Goal: Task Accomplishment & Management: Complete application form

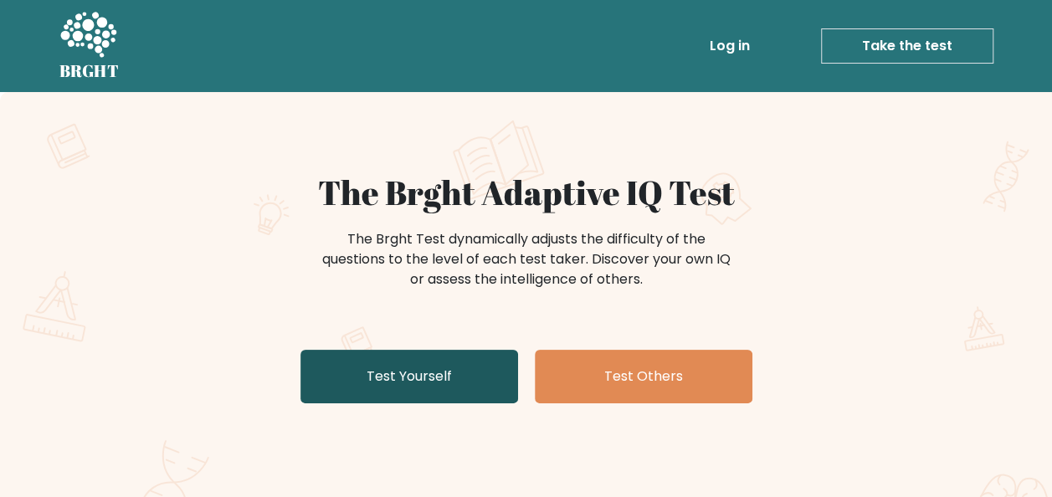
click at [394, 371] on link "Test Yourself" at bounding box center [410, 377] width 218 height 54
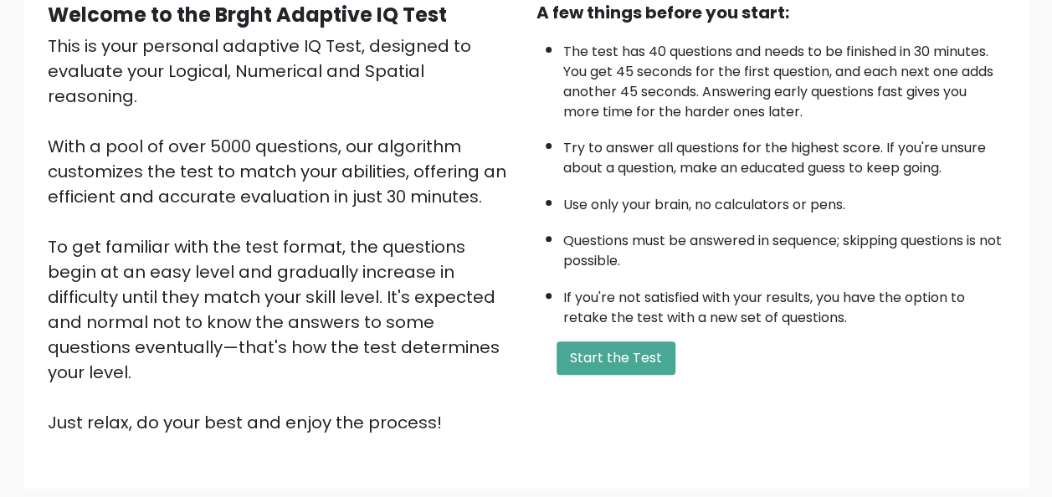
scroll to position [84, 0]
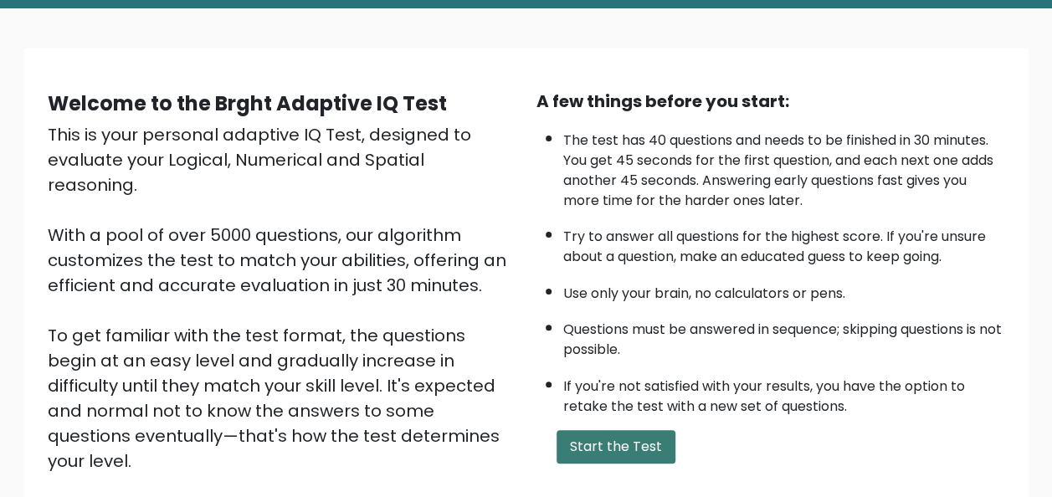
click at [643, 438] on button "Start the Test" at bounding box center [616, 446] width 119 height 33
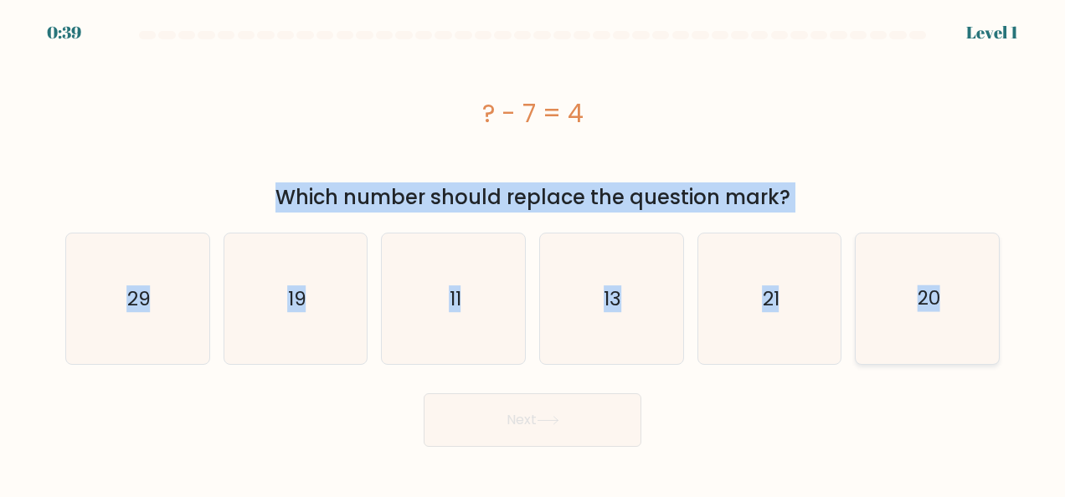
drag, startPoint x: 477, startPoint y: 102, endPoint x: 940, endPoint y: 358, distance: 529.2
click at [940, 358] on form "a." at bounding box center [532, 239] width 1065 height 416
copy form "? - 7 = 4 Which number should replace the question mark? a. 29 b. 19 c. 11 d. 1…"
click at [482, 323] on icon "11" at bounding box center [453, 299] width 131 height 131
click at [533, 253] on input "c. 11" at bounding box center [533, 251] width 1 height 4
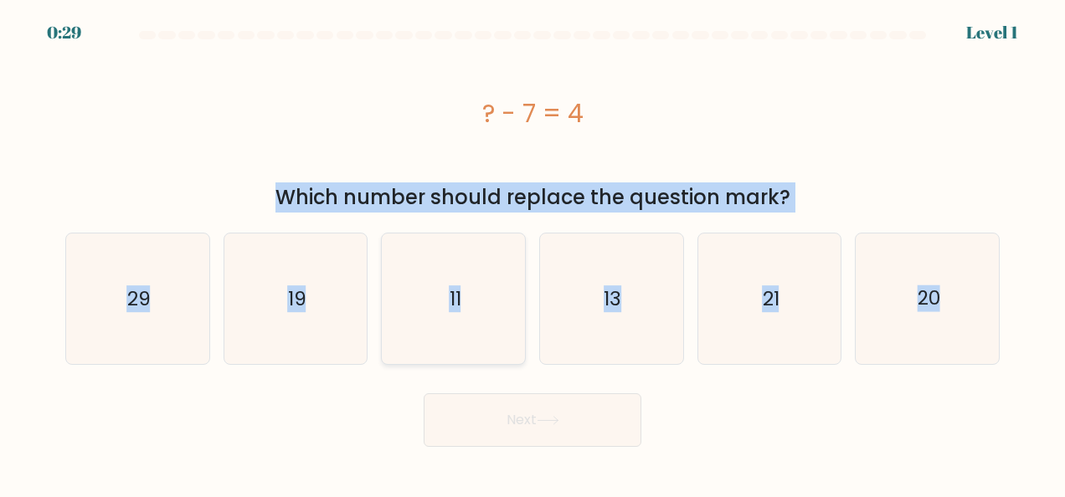
radio input "true"
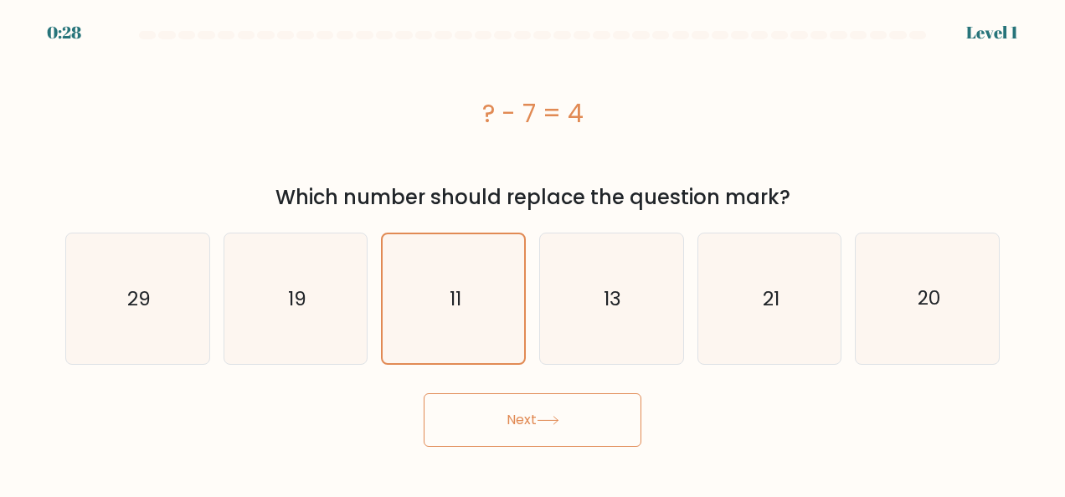
click at [535, 430] on button "Next" at bounding box center [533, 421] width 218 height 54
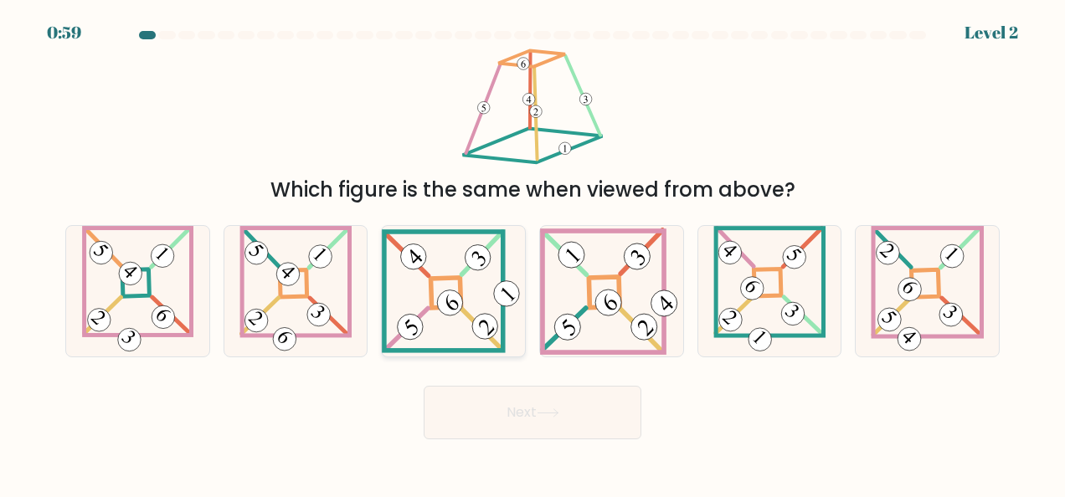
click at [469, 267] on 839 at bounding box center [478, 257] width 36 height 36
click at [533, 253] on input "c." at bounding box center [533, 251] width 1 height 4
radio input "true"
click at [544, 410] on icon at bounding box center [548, 413] width 23 height 9
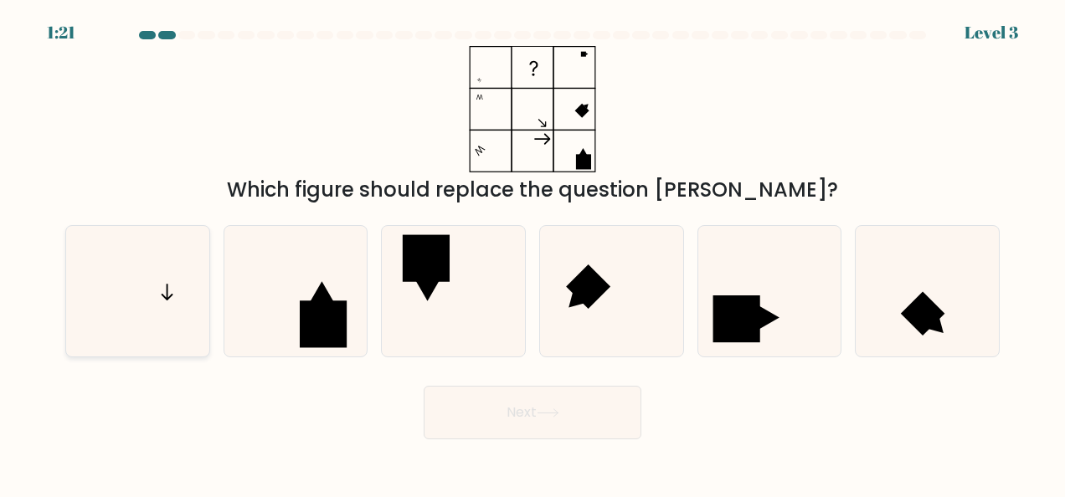
click at [170, 322] on icon at bounding box center [137, 291] width 131 height 131
click at [533, 253] on input "a." at bounding box center [533, 251] width 1 height 4
radio input "true"
click at [536, 410] on button "Next" at bounding box center [533, 413] width 218 height 54
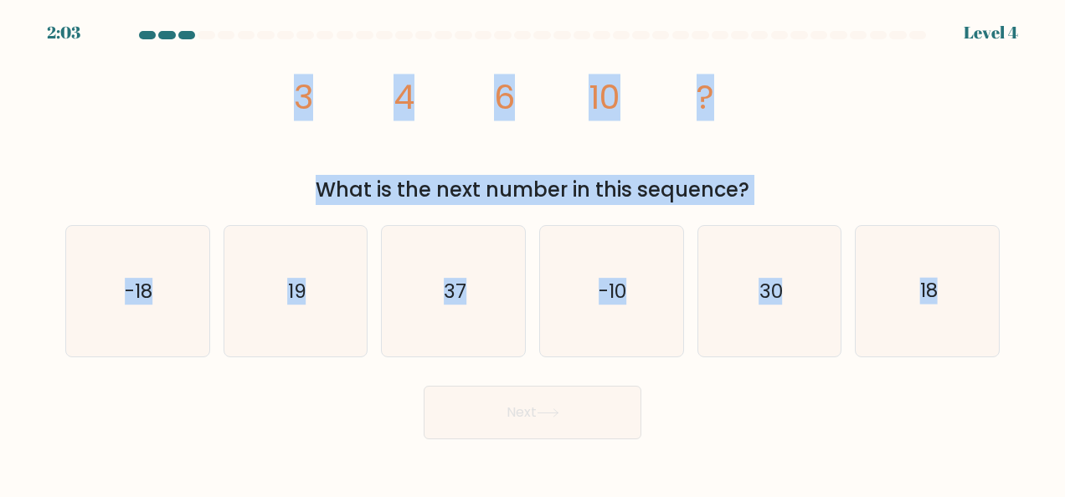
drag, startPoint x: 266, startPoint y: 82, endPoint x: 921, endPoint y: 421, distance: 737.4
click at [921, 421] on form at bounding box center [532, 235] width 1065 height 409
copy form "3 4 6 10 ? What is the next number in this sequence? a. -18 b. 19 c. 37 d. -10 …"
click at [976, 312] on icon "18" at bounding box center [927, 291] width 131 height 131
click at [533, 253] on input "f. 18" at bounding box center [533, 251] width 1 height 4
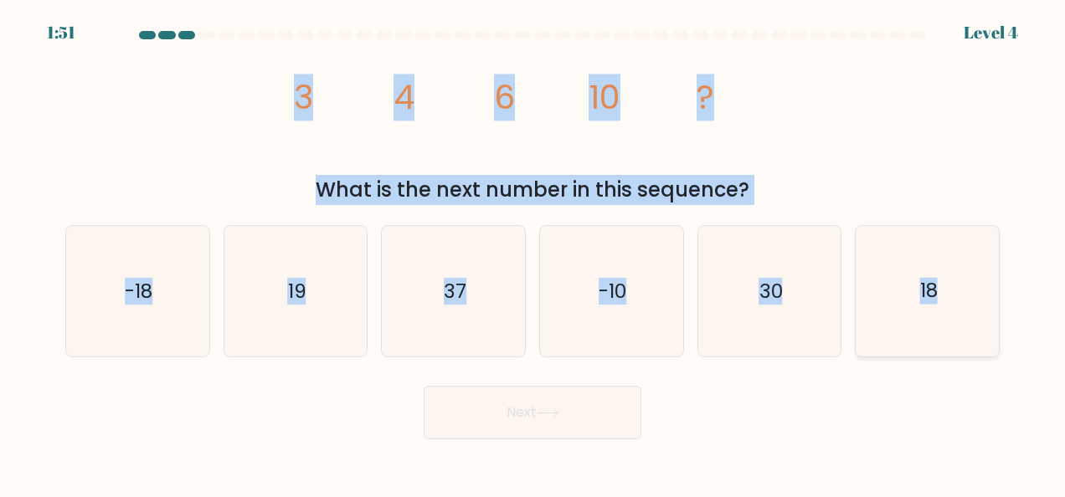
radio input "true"
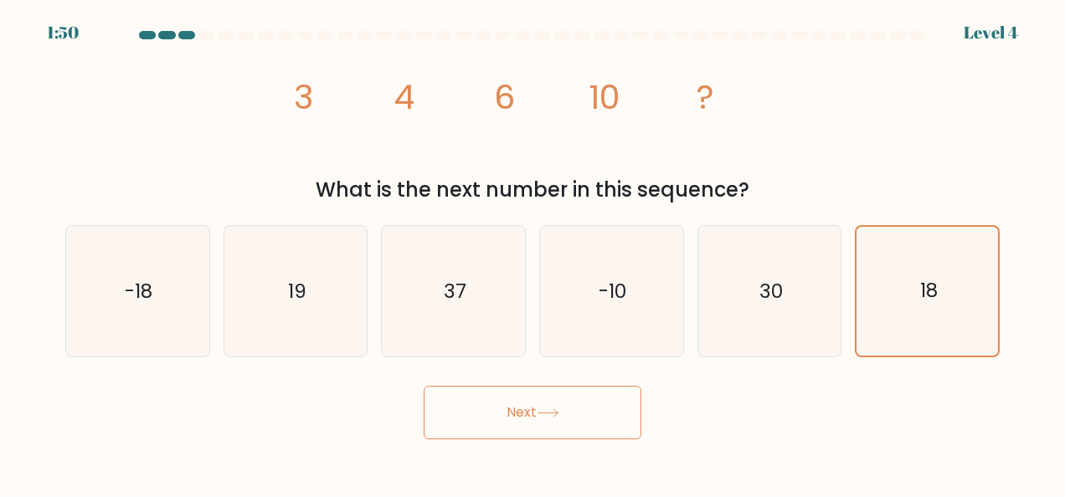
click at [641, 404] on div "Next" at bounding box center [532, 409] width 955 height 62
click at [620, 404] on button "Next" at bounding box center [533, 413] width 218 height 54
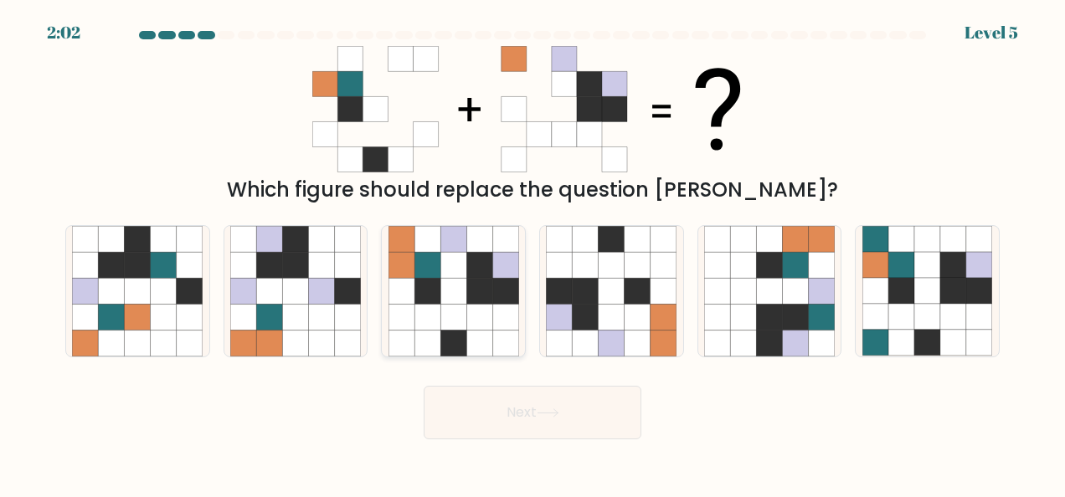
click at [460, 266] on icon at bounding box center [453, 265] width 26 height 26
click at [533, 253] on input "c." at bounding box center [533, 251] width 1 height 4
radio input "true"
click at [549, 419] on button "Next" at bounding box center [533, 413] width 218 height 54
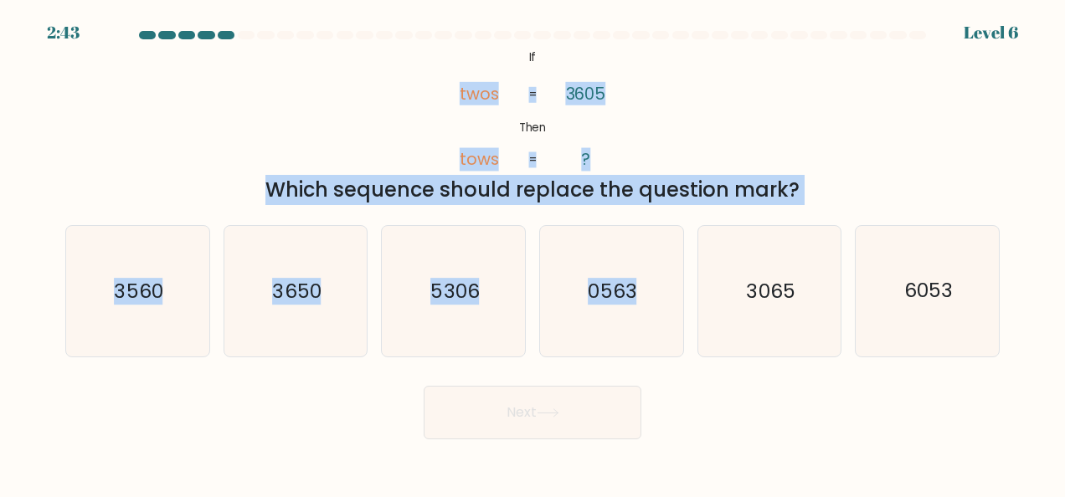
drag, startPoint x: 415, startPoint y: 81, endPoint x: 686, endPoint y: 318, distance: 359.6
click at [686, 318] on form "If ?" at bounding box center [532, 235] width 1065 height 409
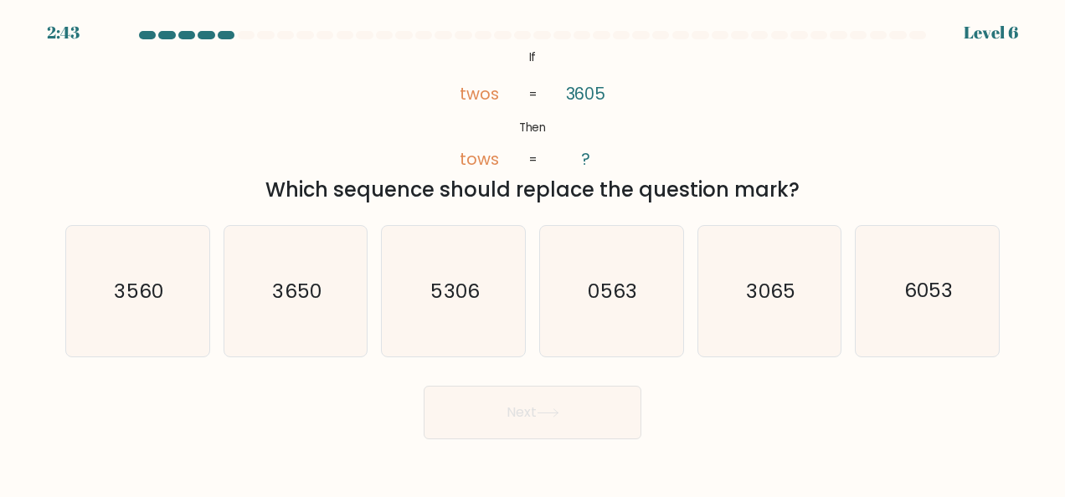
drag, startPoint x: 686, startPoint y: 318, endPoint x: 383, endPoint y: 19, distance: 425.1
click at [380, 14] on div "2:43 Level 6" at bounding box center [532, 10] width 1065 height 20
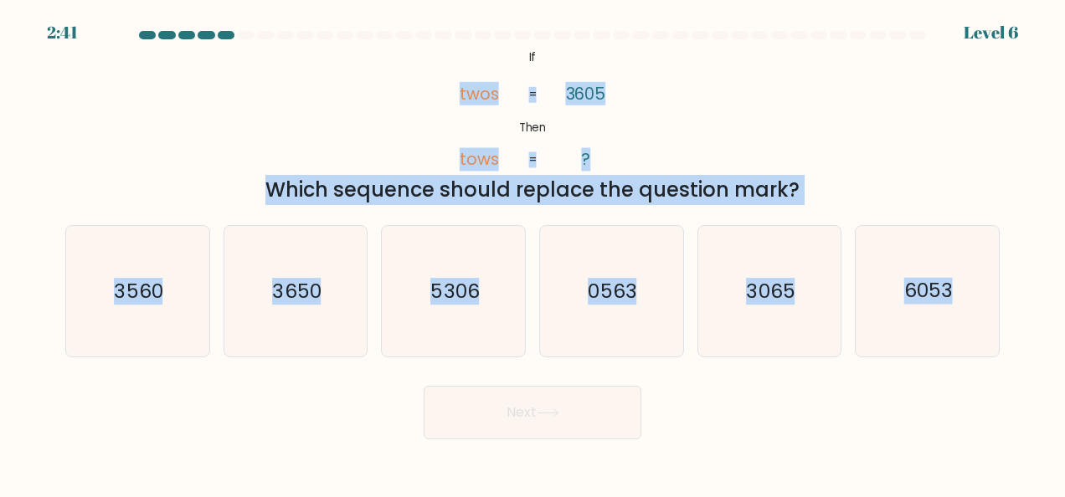
drag, startPoint x: 410, startPoint y: 51, endPoint x: 1013, endPoint y: 363, distance: 678.6
click at [1013, 363] on form "If ?" at bounding box center [532, 235] width 1065 height 409
copy form "twos tows 3605 ? = = Which sequence should replace the question mark? a. 3560 b…"
click at [747, 297] on text "3065" at bounding box center [771, 291] width 49 height 27
click at [533, 253] on input "e. 3065" at bounding box center [533, 251] width 1 height 4
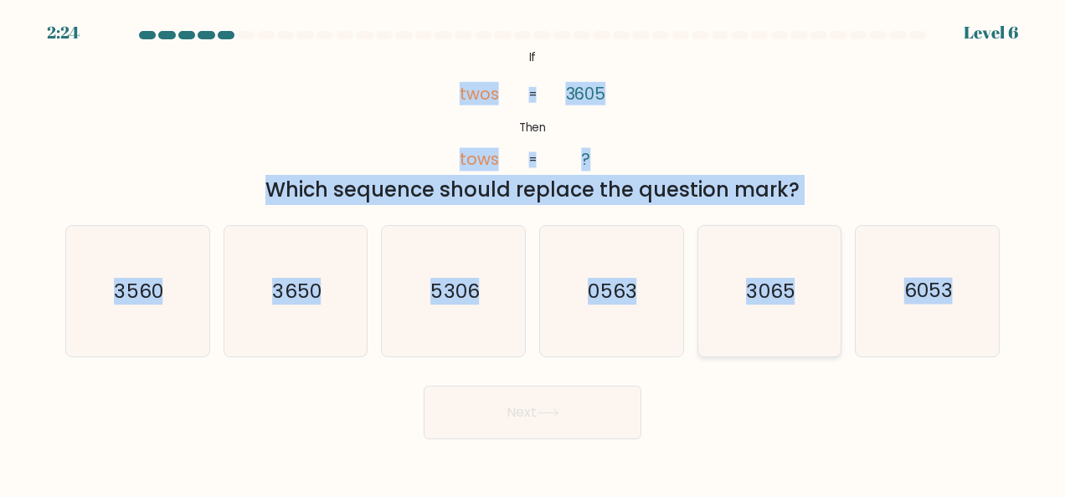
radio input "true"
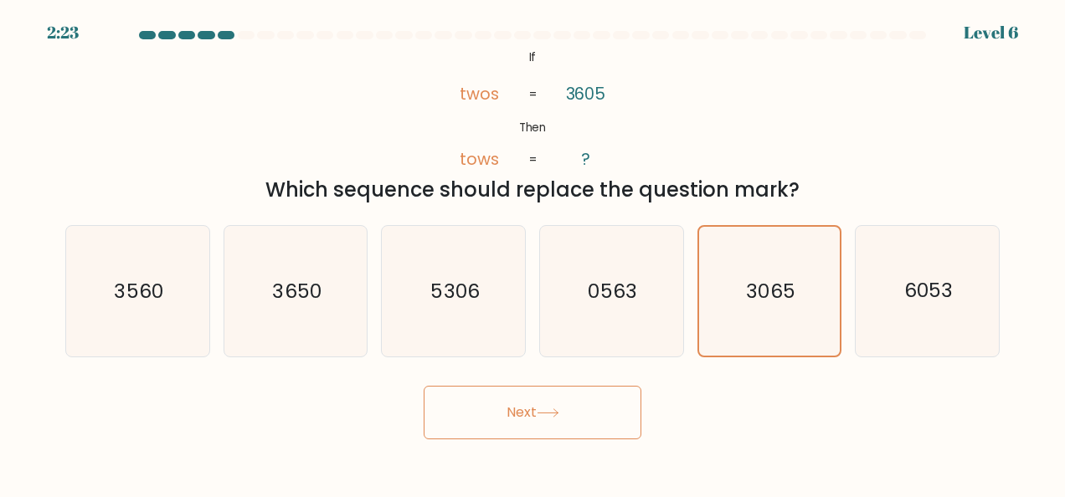
click at [529, 397] on button "Next" at bounding box center [533, 413] width 218 height 54
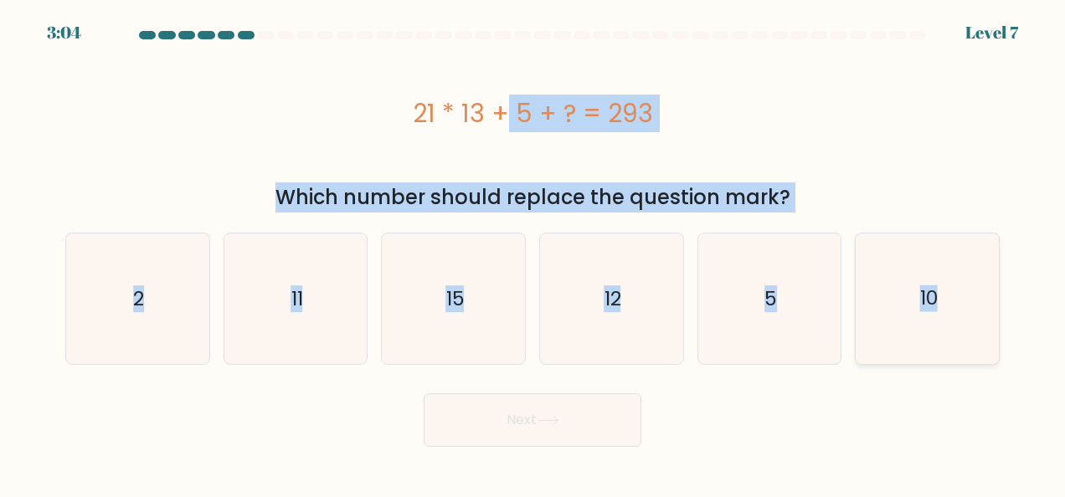
drag, startPoint x: 359, startPoint y: 107, endPoint x: 988, endPoint y: 339, distance: 670.2
click at [988, 339] on form "a. 2" at bounding box center [532, 239] width 1065 height 416
copy form "21 * 13 + 5 + ? = 293 Which number should replace the question mark? a. 2 b. 11…"
click at [473, 330] on icon "15" at bounding box center [453, 299] width 131 height 131
click at [533, 253] on input "c. 15" at bounding box center [533, 251] width 1 height 4
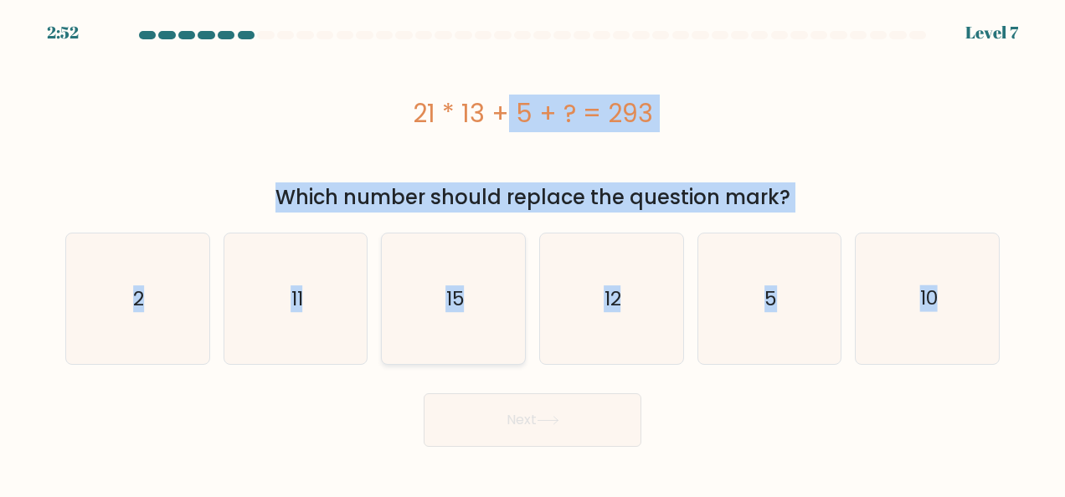
radio input "true"
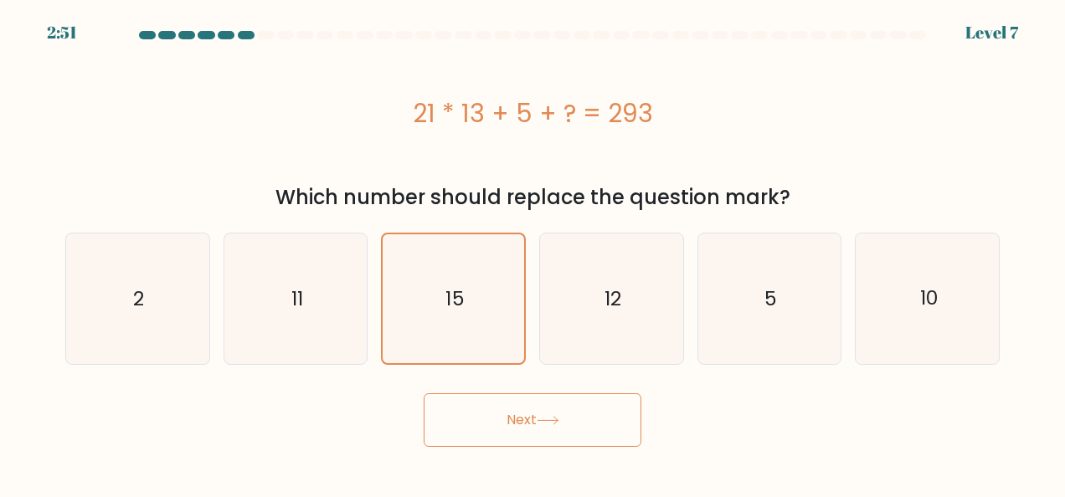
click at [556, 410] on button "Next" at bounding box center [533, 421] width 218 height 54
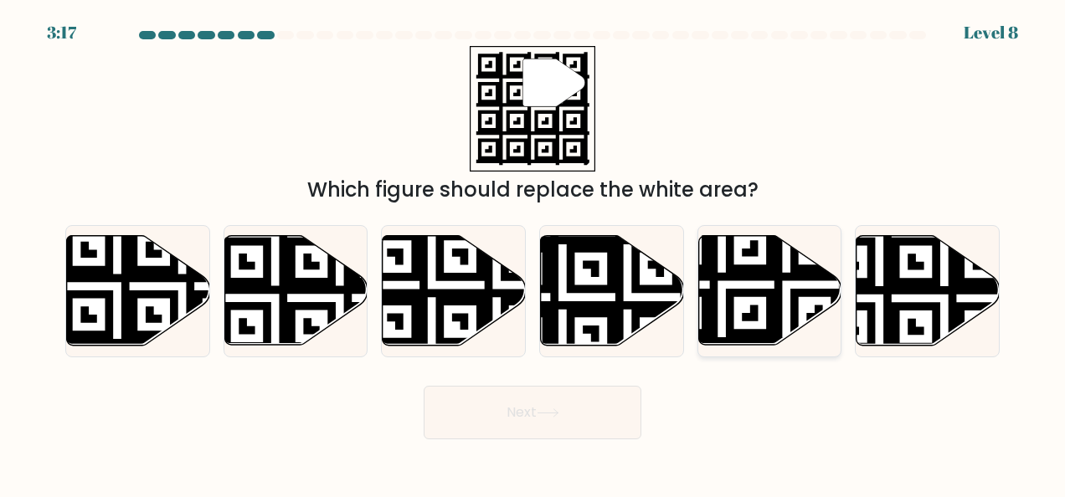
click at [727, 311] on icon at bounding box center [722, 350] width 260 height 260
click at [533, 253] on input "e." at bounding box center [533, 251] width 1 height 4
radio input "true"
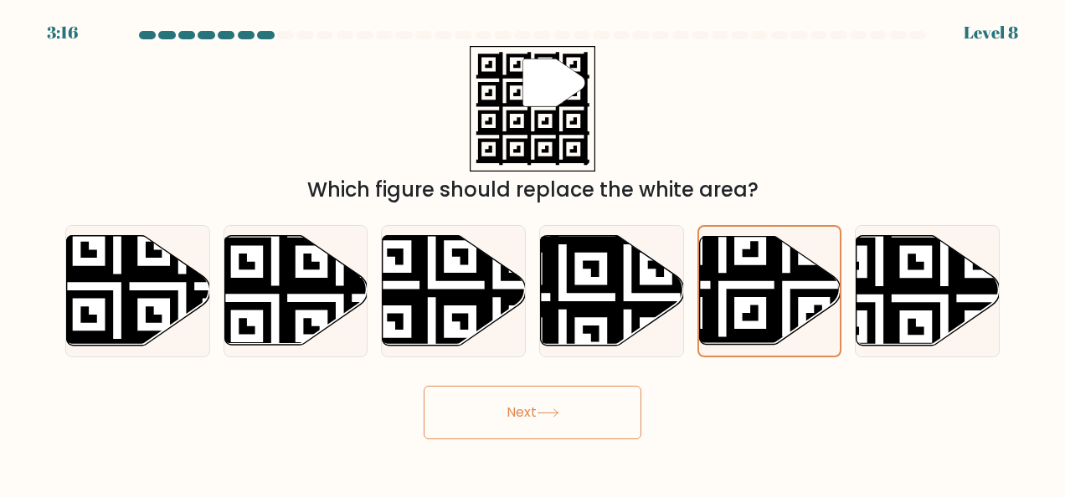
click at [563, 397] on button "Next" at bounding box center [533, 413] width 218 height 54
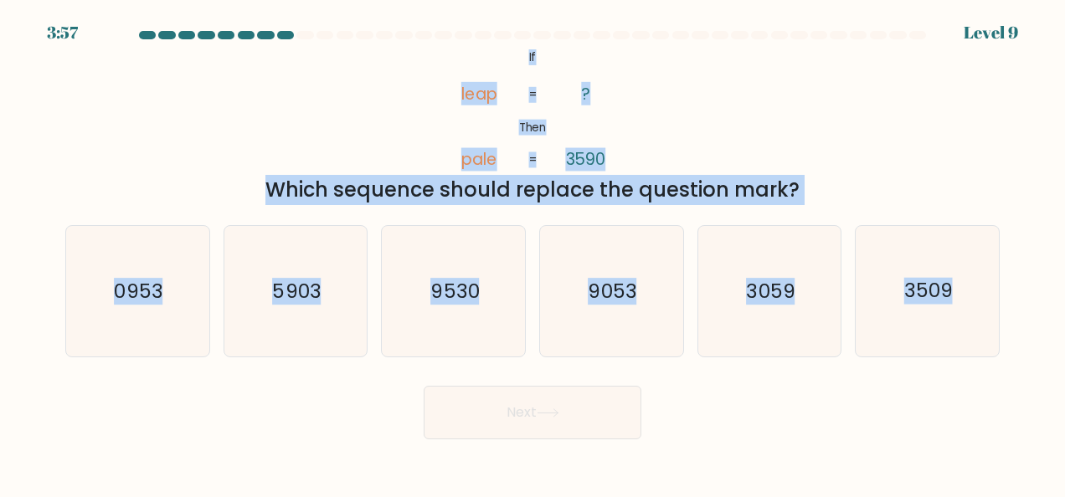
drag, startPoint x: 429, startPoint y: 44, endPoint x: 1022, endPoint y: 337, distance: 661.7
click at [1022, 337] on form "If ?" at bounding box center [532, 235] width 1065 height 409
copy form "@import url('https://fonts.googleapis.com/css?family=Abril+Fatface:400,100,100i…"
click at [778, 311] on icon "3059" at bounding box center [769, 291] width 131 height 131
click at [533, 253] on input "e. 3059" at bounding box center [533, 251] width 1 height 4
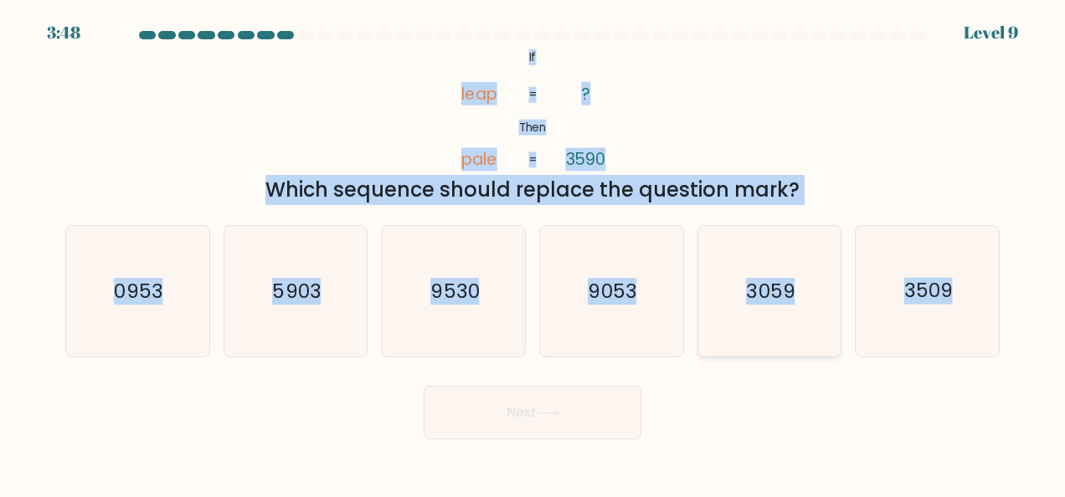
radio input "true"
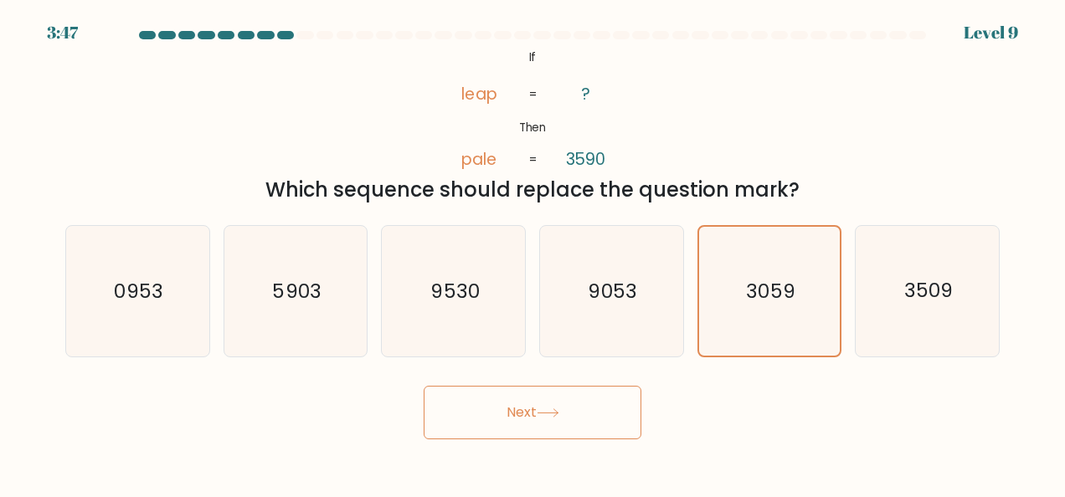
click at [531, 414] on button "Next" at bounding box center [533, 413] width 218 height 54
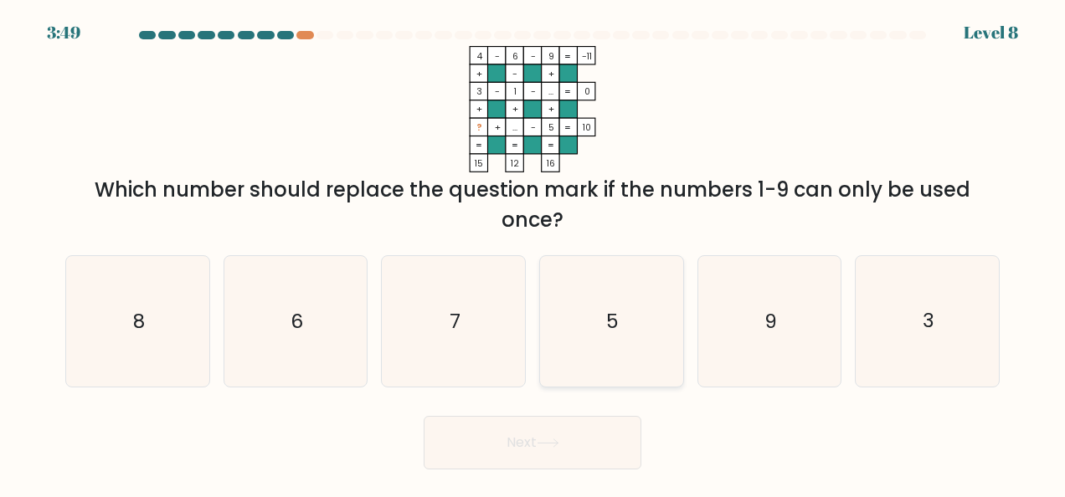
click at [656, 365] on icon "5" at bounding box center [611, 321] width 131 height 131
click at [533, 253] on input "d. 5" at bounding box center [533, 251] width 1 height 4
radio input "true"
click at [583, 424] on button "Next" at bounding box center [533, 443] width 218 height 54
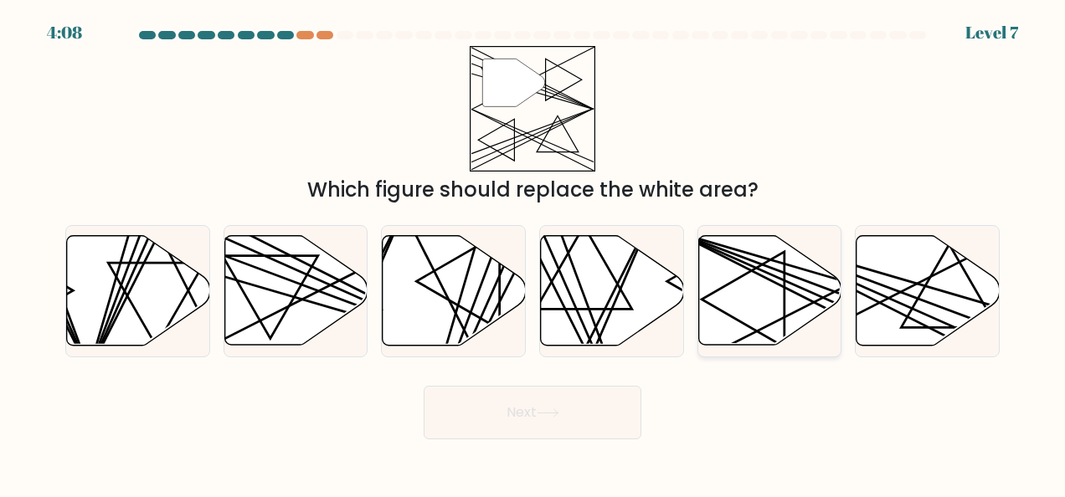
click at [765, 296] on icon at bounding box center [769, 291] width 143 height 110
click at [533, 253] on input "e." at bounding box center [533, 251] width 1 height 4
radio input "true"
click at [574, 419] on button "Next" at bounding box center [533, 413] width 218 height 54
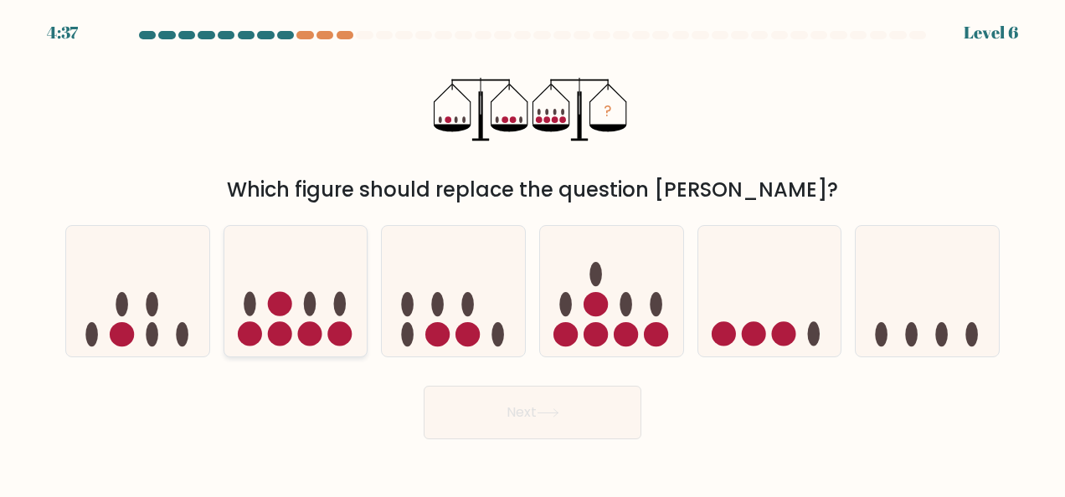
click at [304, 286] on icon at bounding box center [295, 291] width 143 height 118
click at [533, 253] on input "b." at bounding box center [533, 251] width 1 height 4
radio input "true"
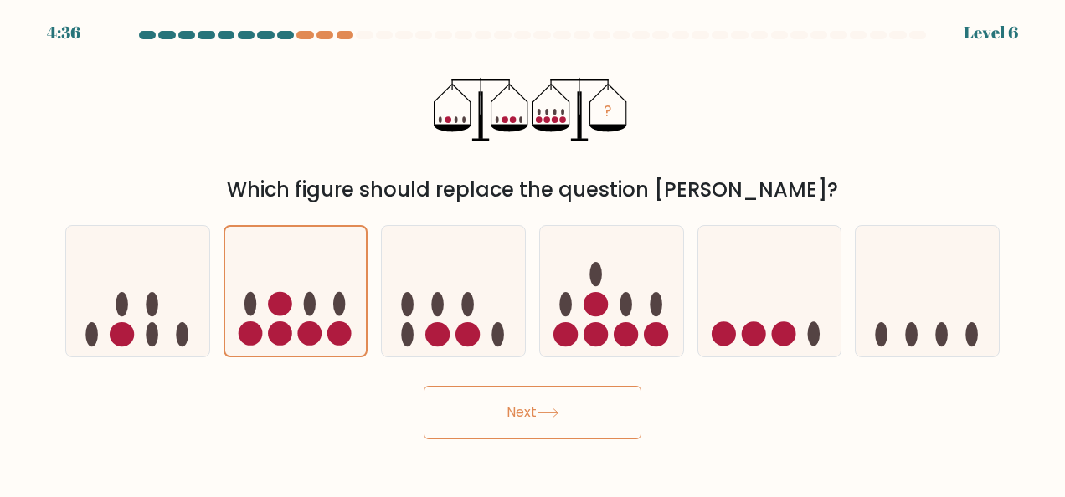
click at [522, 404] on button "Next" at bounding box center [533, 413] width 218 height 54
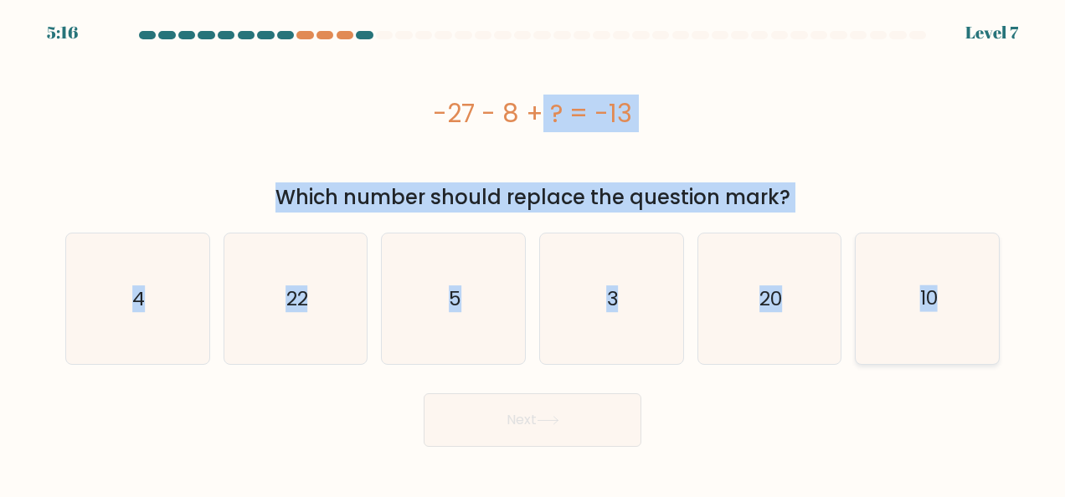
drag, startPoint x: 415, startPoint y: 96, endPoint x: 958, endPoint y: 328, distance: 590.1
click at [958, 328] on form "a. 4" at bounding box center [532, 239] width 1065 height 416
copy form "-27 - 8 + ? = -13 Which number should replace the question mark? a. 4 b. 22 c. …"
click at [340, 325] on icon "22" at bounding box center [295, 299] width 131 height 131
click at [533, 253] on input "b. 22" at bounding box center [533, 251] width 1 height 4
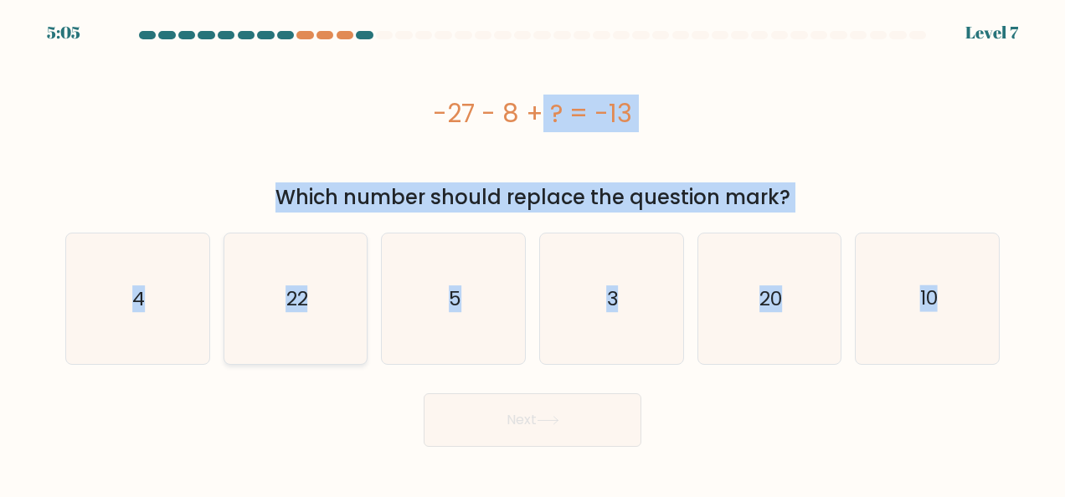
radio input "true"
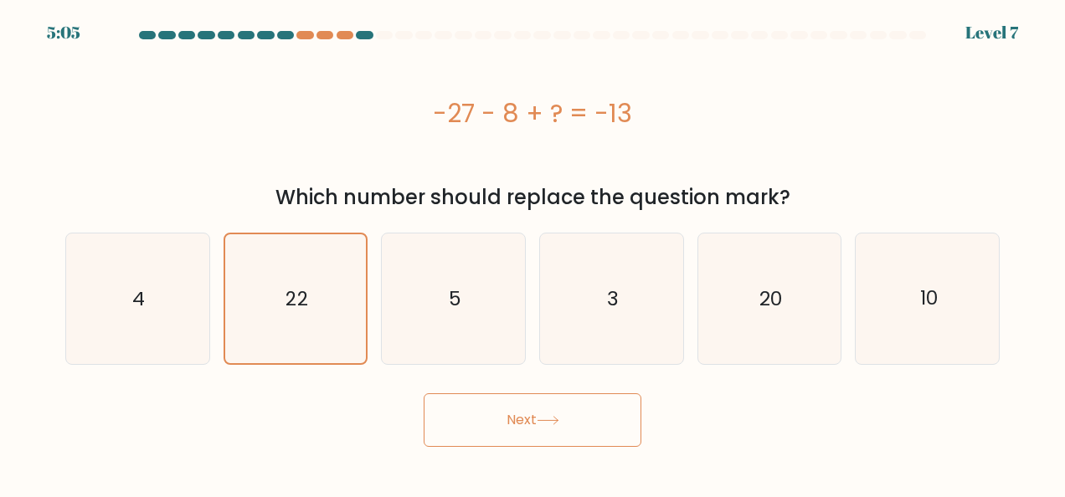
click at [521, 422] on button "Next" at bounding box center [533, 421] width 218 height 54
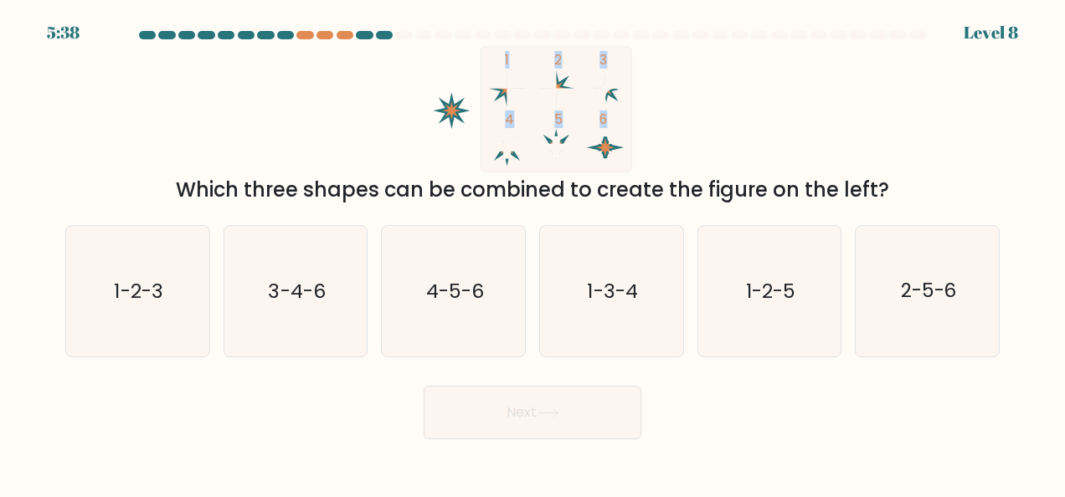
drag, startPoint x: 464, startPoint y: 58, endPoint x: 689, endPoint y: 166, distance: 249.8
click at [689, 166] on icon "1 2 3 4 5 6" at bounding box center [532, 109] width 450 height 126
click at [385, 124] on icon "1 2 3 4 5 6" at bounding box center [532, 109] width 450 height 126
click at [492, 299] on icon "4-5-6" at bounding box center [453, 291] width 131 height 131
click at [533, 253] on input "c. 4-5-6" at bounding box center [533, 251] width 1 height 4
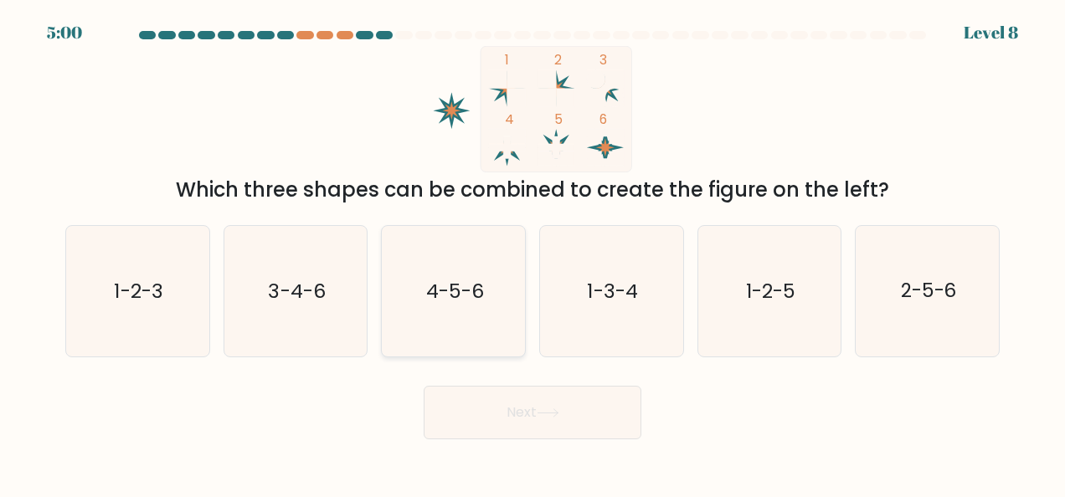
radio input "true"
click at [511, 399] on button "Next" at bounding box center [533, 413] width 218 height 54
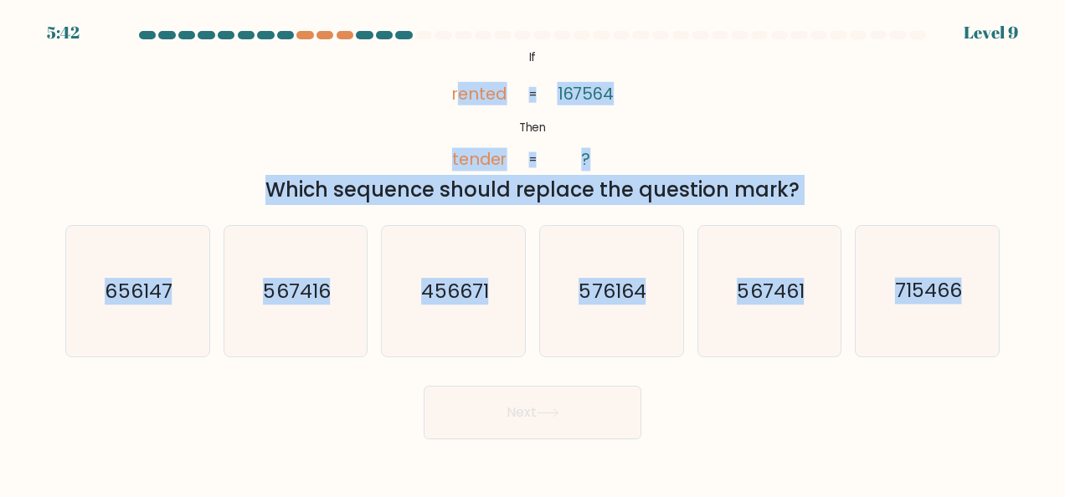
drag, startPoint x: 461, startPoint y: 67, endPoint x: 1006, endPoint y: 337, distance: 608.5
click at [1006, 337] on form "If ?" at bounding box center [532, 235] width 1065 height 409
copy form "ented tender 167564 ? = = Which sequence should replace the question mark? a. 6…"
click at [617, 305] on icon "576164" at bounding box center [611, 291] width 131 height 131
click at [533, 253] on input "d. 576164" at bounding box center [533, 251] width 1 height 4
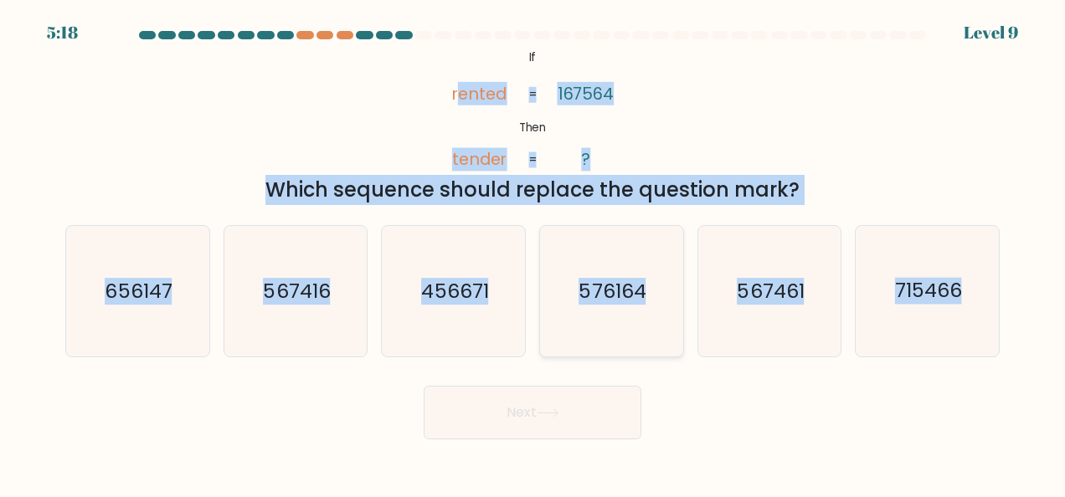
radio input "true"
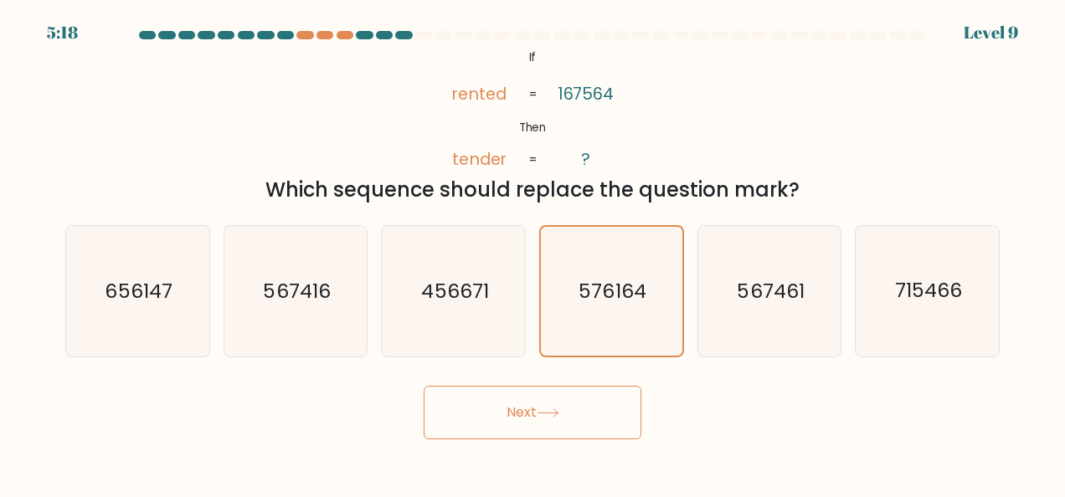
click at [579, 423] on button "Next" at bounding box center [533, 413] width 218 height 54
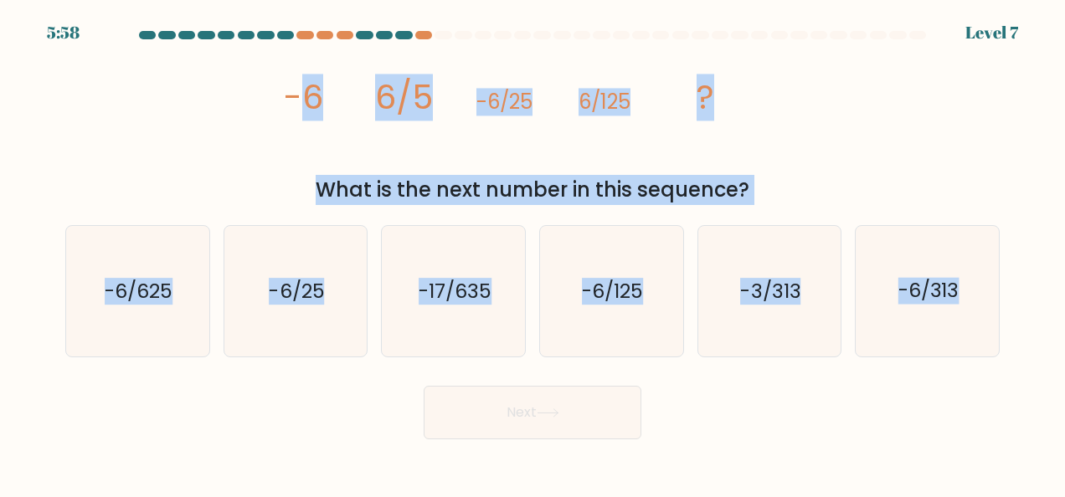
drag, startPoint x: 296, startPoint y: 82, endPoint x: 1066, endPoint y: 345, distance: 813.9
click at [1064, 345] on html "5:58 Level 7" at bounding box center [532, 248] width 1065 height 497
copy form "6 6/5 -6/25 6/125 ? What is the next number in this sequence? a. -6/625 b. -6/2…"
click at [161, 307] on icon "-6/625" at bounding box center [137, 291] width 131 height 131
click at [533, 253] on input "a. -6/625" at bounding box center [533, 251] width 1 height 4
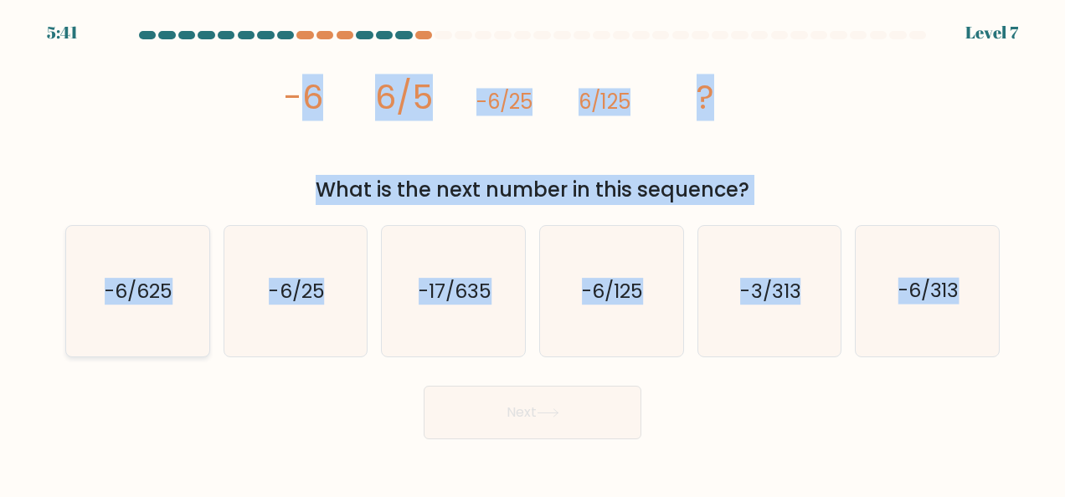
radio input "true"
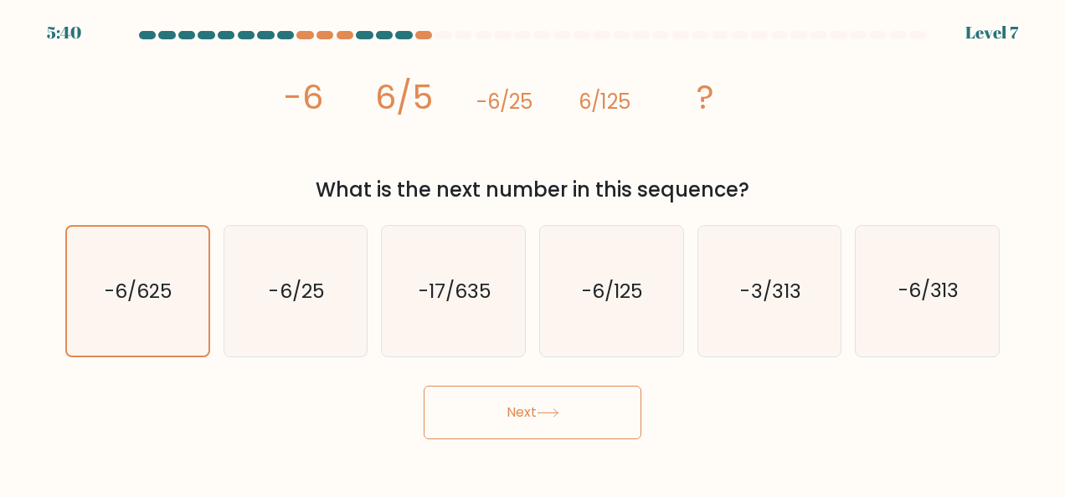
click at [487, 422] on button "Next" at bounding box center [533, 413] width 218 height 54
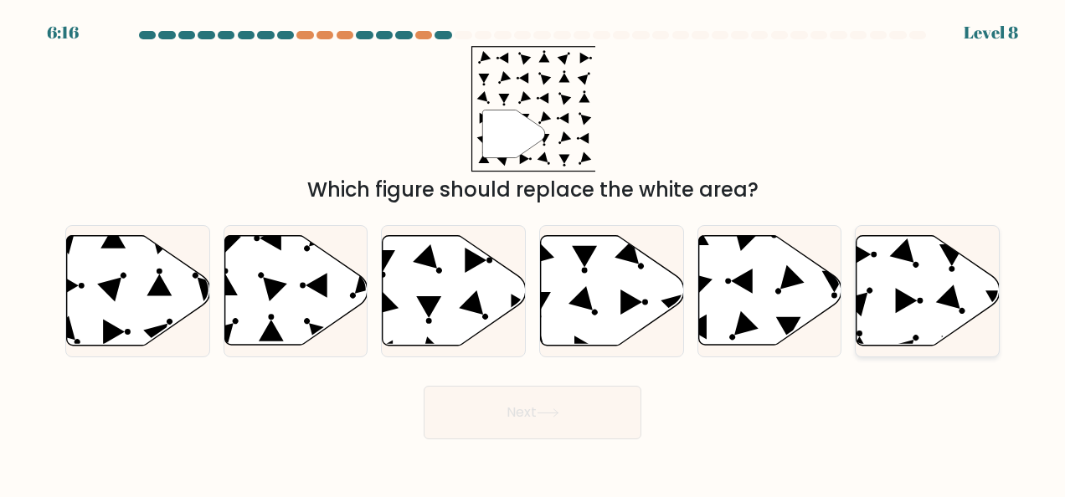
click at [894, 328] on icon at bounding box center [928, 291] width 143 height 110
click at [533, 253] on input "f." at bounding box center [533, 251] width 1 height 4
radio input "true"
click at [567, 409] on button "Next" at bounding box center [533, 413] width 218 height 54
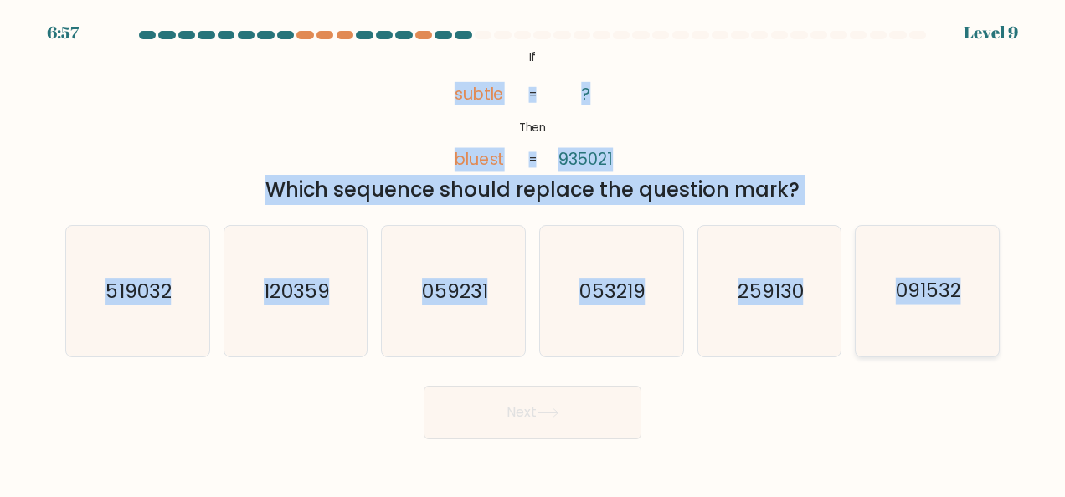
drag, startPoint x: 456, startPoint y: 68, endPoint x: 987, endPoint y: 301, distance: 580.0
click at [987, 301] on form "If ?" at bounding box center [532, 235] width 1065 height 409
copy form "subtle bluest ? 935021 = = Which sequence should replace the question mark? a. …"
click at [911, 297] on text "091532" at bounding box center [928, 291] width 65 height 27
click at [533, 253] on input "f. 091532" at bounding box center [533, 251] width 1 height 4
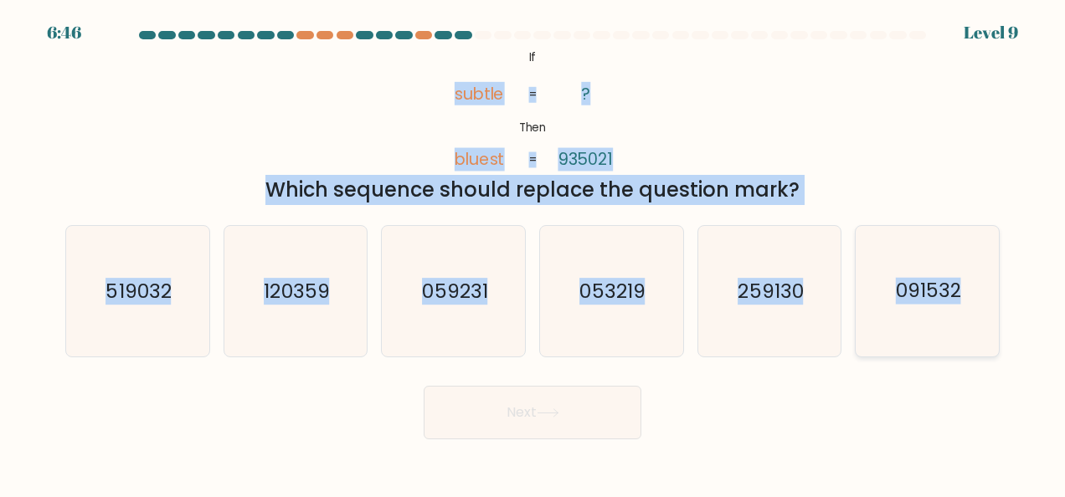
radio input "true"
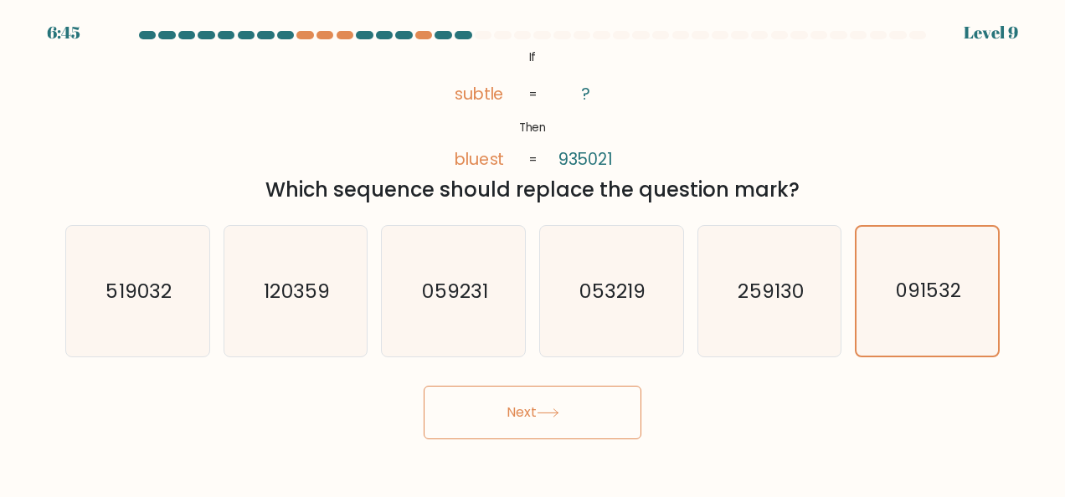
click at [543, 420] on button "Next" at bounding box center [533, 413] width 218 height 54
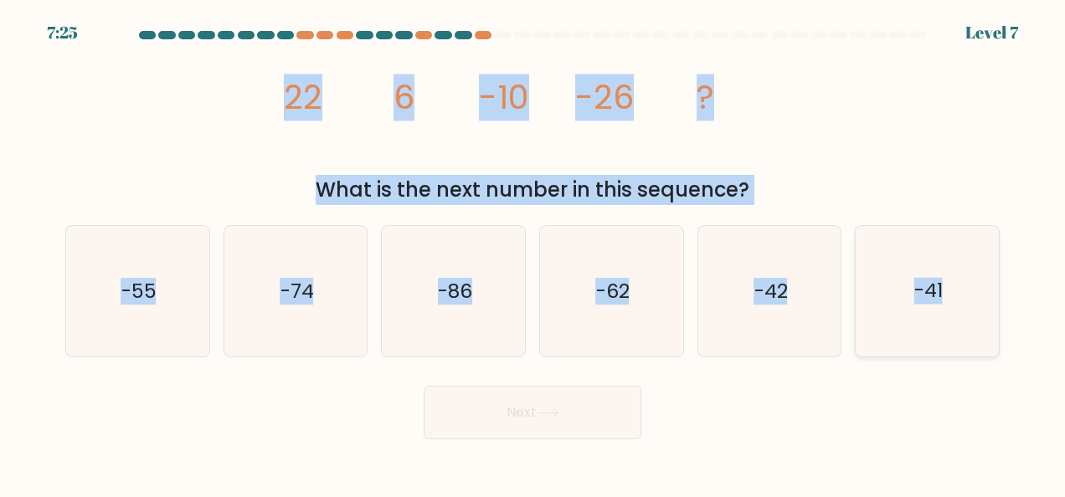
drag, startPoint x: 474, startPoint y: 126, endPoint x: 966, endPoint y: 304, distance: 523.3
click at [966, 304] on form at bounding box center [532, 235] width 1065 height 409
click at [784, 301] on text "-42" at bounding box center [770, 291] width 33 height 27
click at [533, 253] on input "e. -42" at bounding box center [533, 251] width 1 height 4
radio input "true"
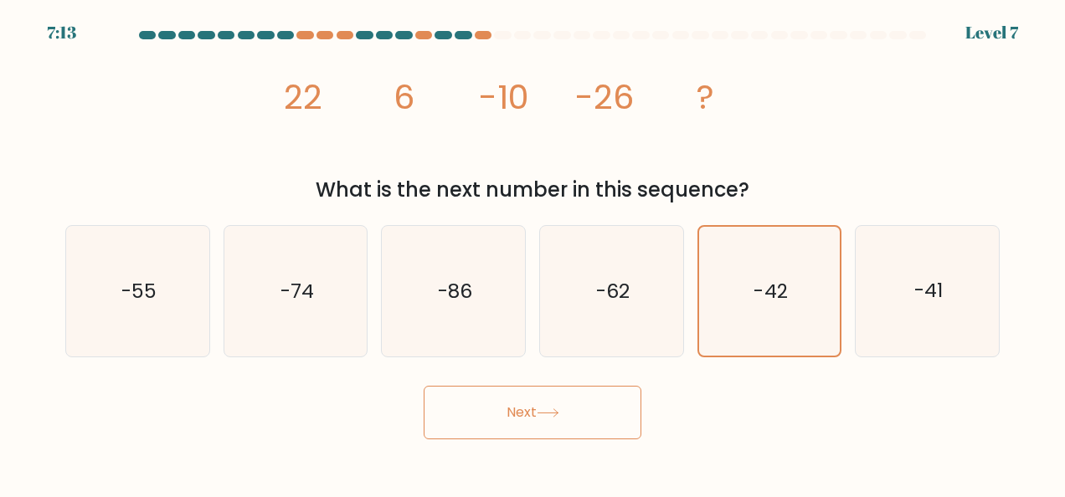
click at [586, 395] on button "Next" at bounding box center [533, 413] width 218 height 54
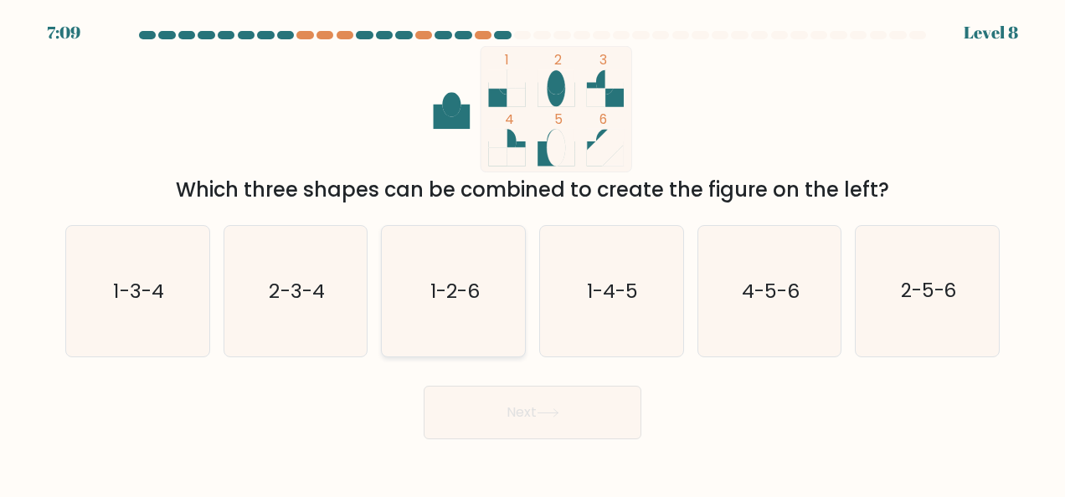
click at [486, 300] on icon "1-2-6" at bounding box center [453, 291] width 131 height 131
click at [533, 253] on input "c. 1-2-6" at bounding box center [533, 251] width 1 height 4
radio input "true"
click at [558, 404] on button "Next" at bounding box center [533, 413] width 218 height 54
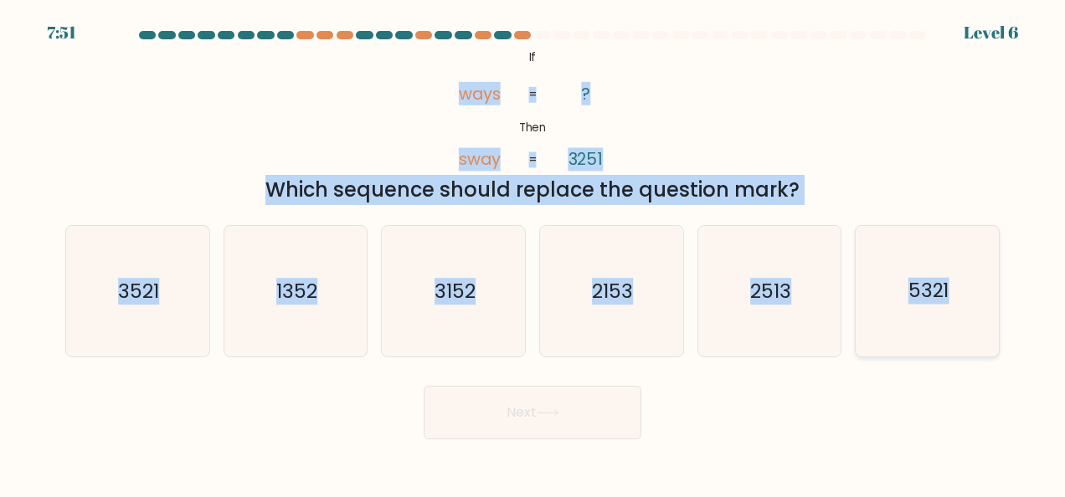
drag, startPoint x: 462, startPoint y: 57, endPoint x: 972, endPoint y: 330, distance: 578.4
click at [972, 330] on form "If ?" at bounding box center [532, 235] width 1065 height 409
copy form "ways sway ? 3251 = = Which sequence should replace the question mark? a. 3521 b…"
click at [160, 303] on icon "3521" at bounding box center [137, 291] width 131 height 131
click at [533, 253] on input "a. 3521" at bounding box center [533, 251] width 1 height 4
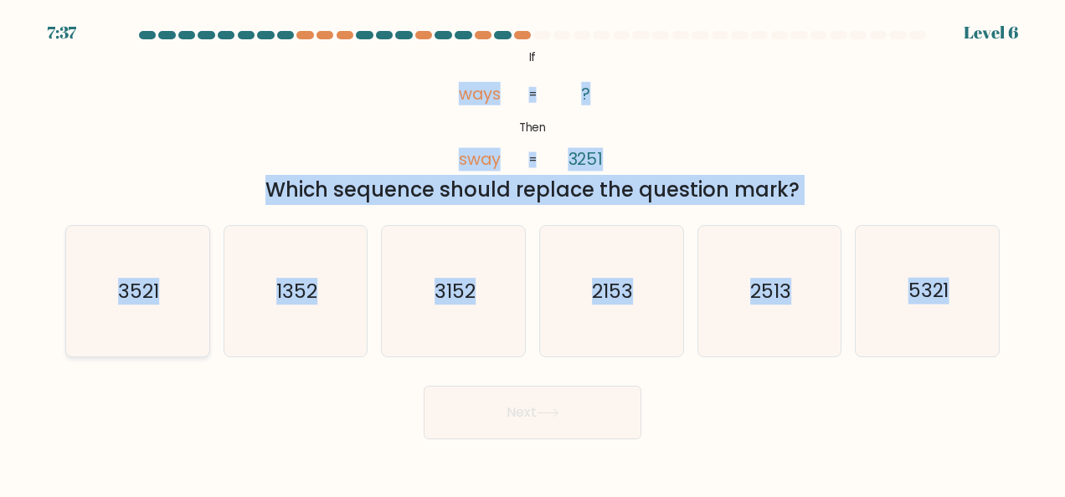
radio input "true"
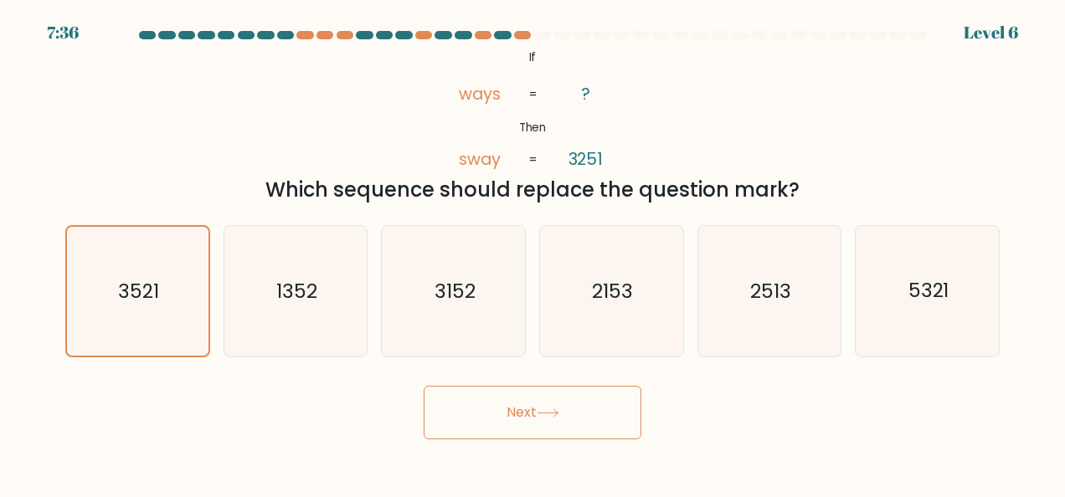
click at [486, 414] on button "Next" at bounding box center [533, 413] width 218 height 54
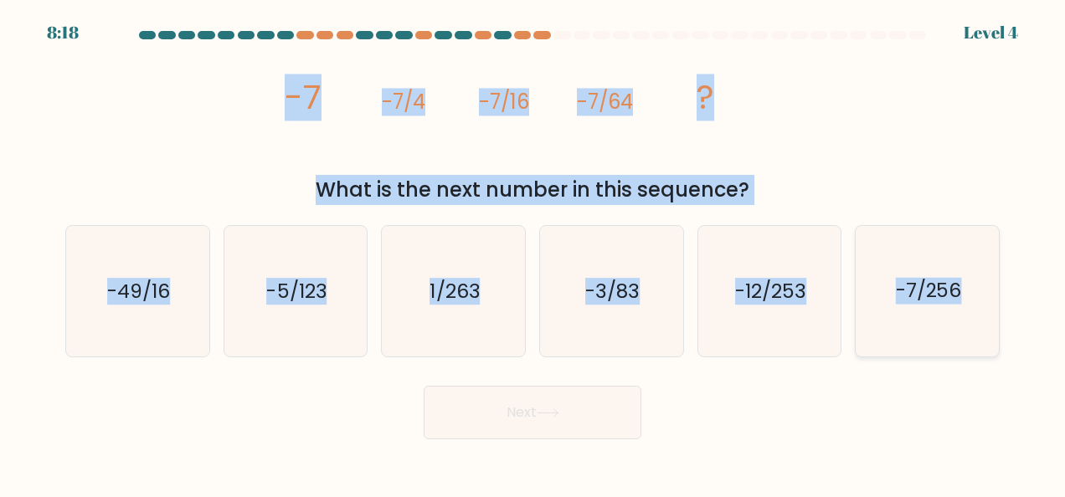
drag, startPoint x: 462, startPoint y: 161, endPoint x: 988, endPoint y: 311, distance: 547.0
click at [988, 311] on form at bounding box center [532, 235] width 1065 height 409
click at [894, 300] on icon "-7/256" at bounding box center [927, 291] width 131 height 131
click at [533, 253] on input "f. -7/256" at bounding box center [533, 251] width 1 height 4
radio input "true"
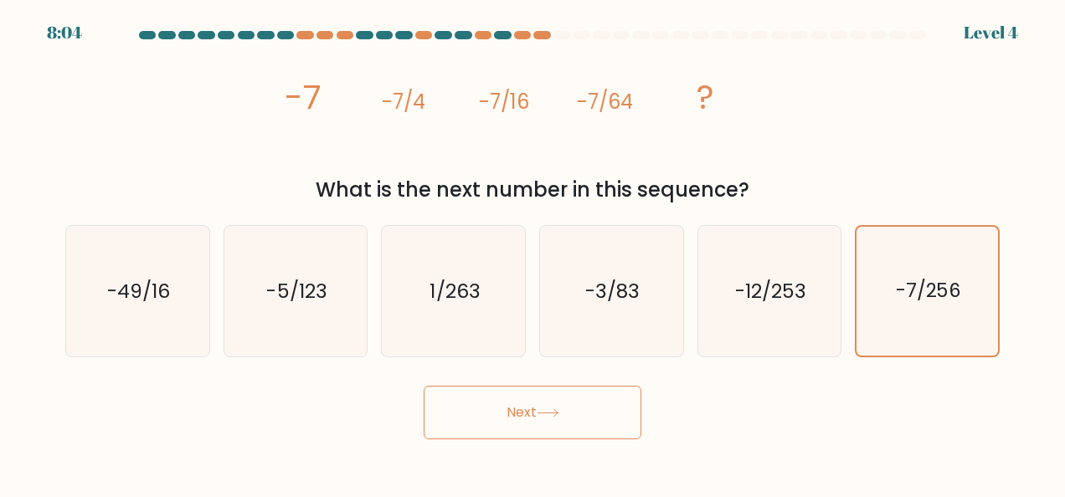
click at [539, 417] on button "Next" at bounding box center [533, 413] width 218 height 54
click at [529, 395] on button "Next" at bounding box center [533, 413] width 218 height 54
click at [934, 297] on text "-7/256" at bounding box center [929, 291] width 66 height 27
click at [533, 253] on input "f. -7/256" at bounding box center [533, 251] width 1 height 4
click at [584, 394] on button "Next" at bounding box center [533, 413] width 218 height 54
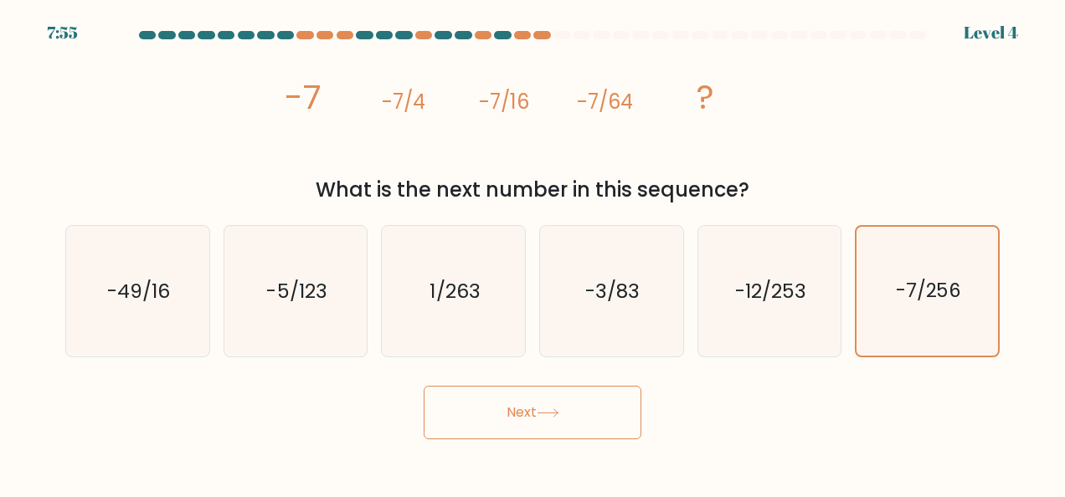
click at [536, 409] on button "Next" at bounding box center [533, 413] width 218 height 54
click at [795, 302] on text "-12/253" at bounding box center [770, 291] width 71 height 27
click at [533, 253] on input "e. -12/253" at bounding box center [533, 251] width 1 height 4
radio input "true"
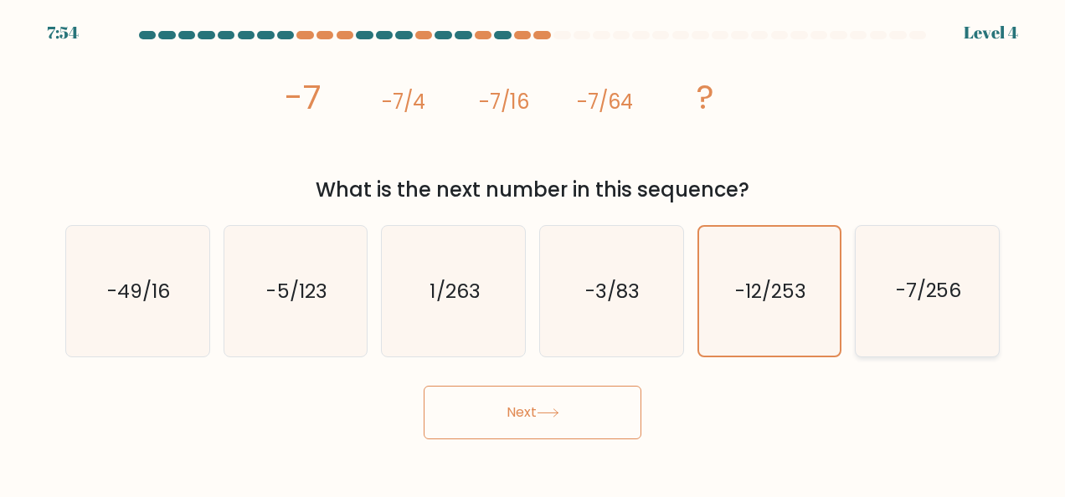
click at [919, 306] on icon "-7/256" at bounding box center [927, 291] width 131 height 131
click at [533, 253] on input "f. -7/256" at bounding box center [533, 251] width 1 height 4
radio input "true"
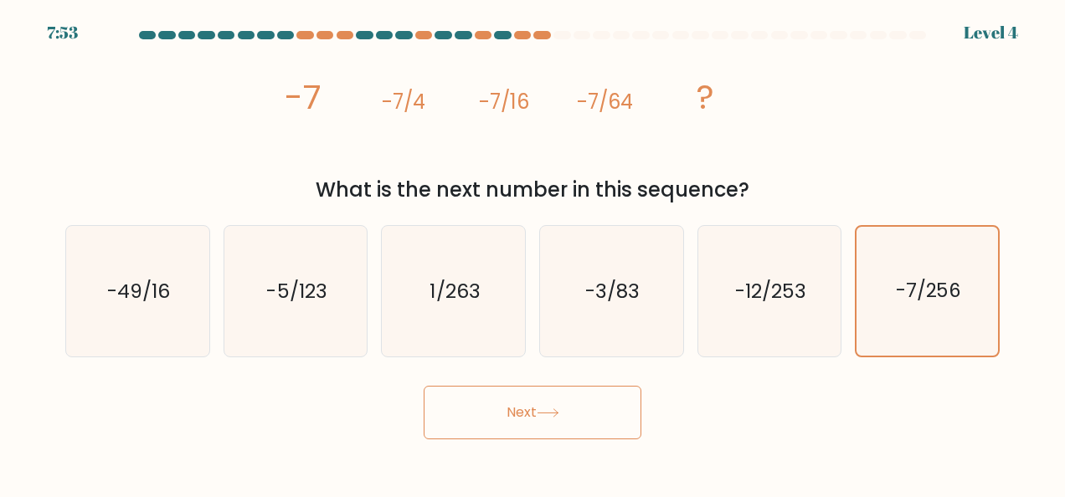
click at [558, 417] on icon at bounding box center [548, 413] width 20 height 8
click at [527, 412] on button "Next" at bounding box center [533, 413] width 218 height 54
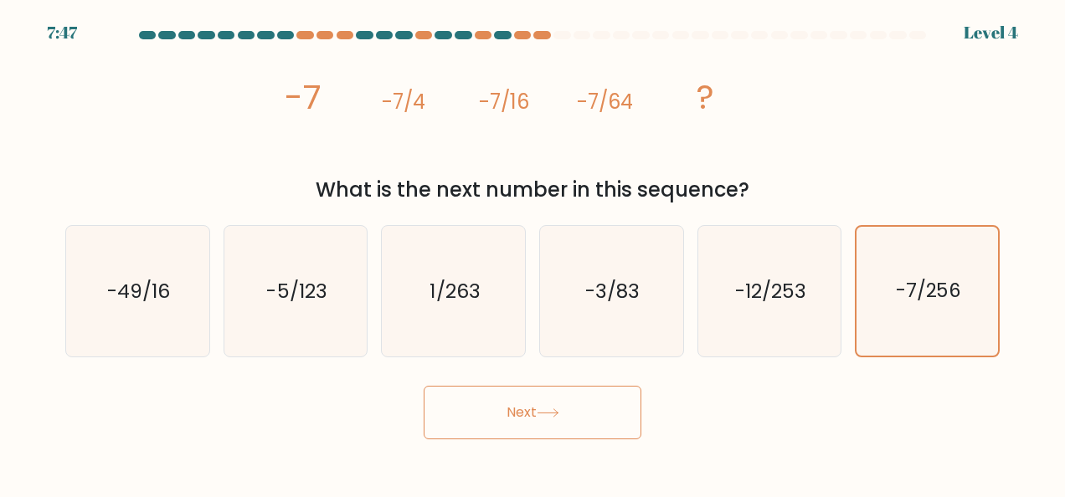
click at [548, 409] on icon at bounding box center [548, 413] width 23 height 9
click at [903, 266] on icon "-7/256" at bounding box center [927, 291] width 129 height 129
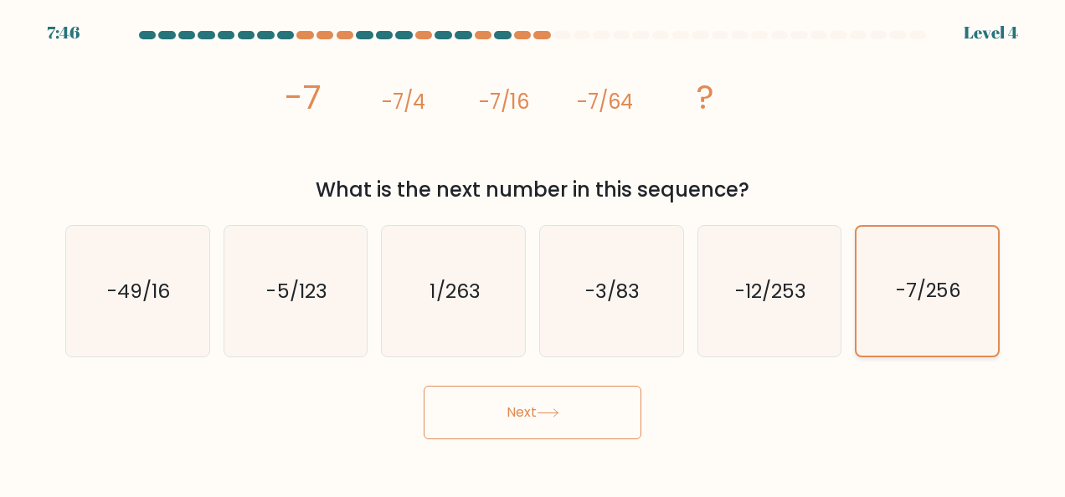
click at [533, 253] on input "f. -7/256" at bounding box center [533, 251] width 1 height 4
click at [767, 275] on icon "-12/253" at bounding box center [769, 291] width 131 height 131
click at [533, 253] on input "e. -12/253" at bounding box center [533, 251] width 1 height 4
radio input "true"
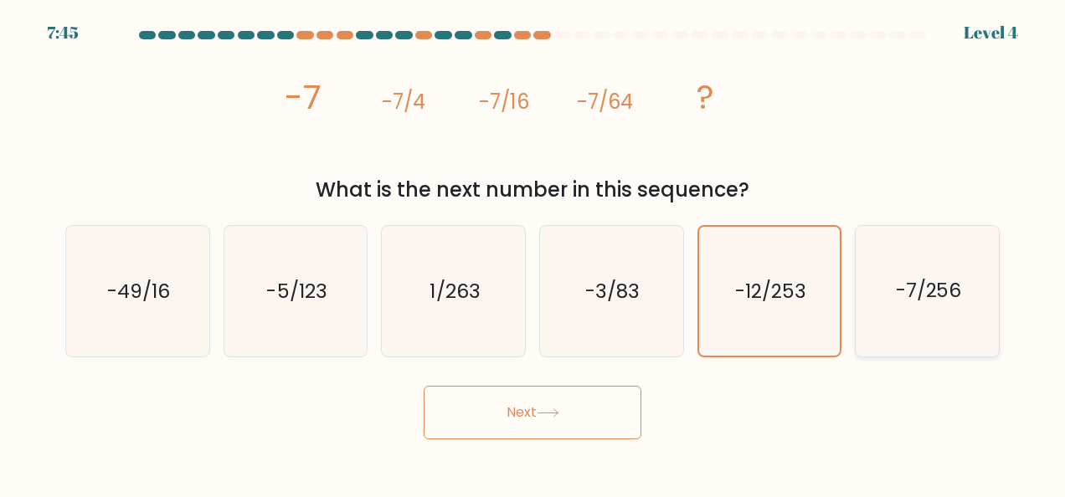
click at [923, 295] on text "-7/256" at bounding box center [929, 291] width 66 height 27
click at [533, 253] on input "f. -7/256" at bounding box center [533, 251] width 1 height 4
radio input "true"
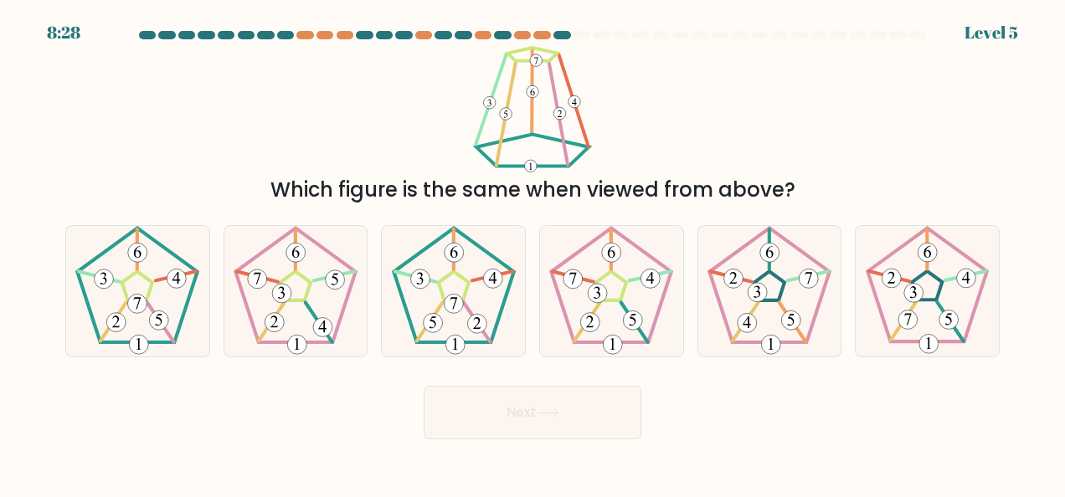
click at [759, 101] on div "Which figure is the same when viewed from above?" at bounding box center [532, 125] width 955 height 159
click at [464, 291] on 211 at bounding box center [453, 285] width 30 height 28
click at [533, 253] on input "c." at bounding box center [533, 251] width 1 height 4
radio input "true"
click at [571, 386] on button "Next" at bounding box center [533, 413] width 218 height 54
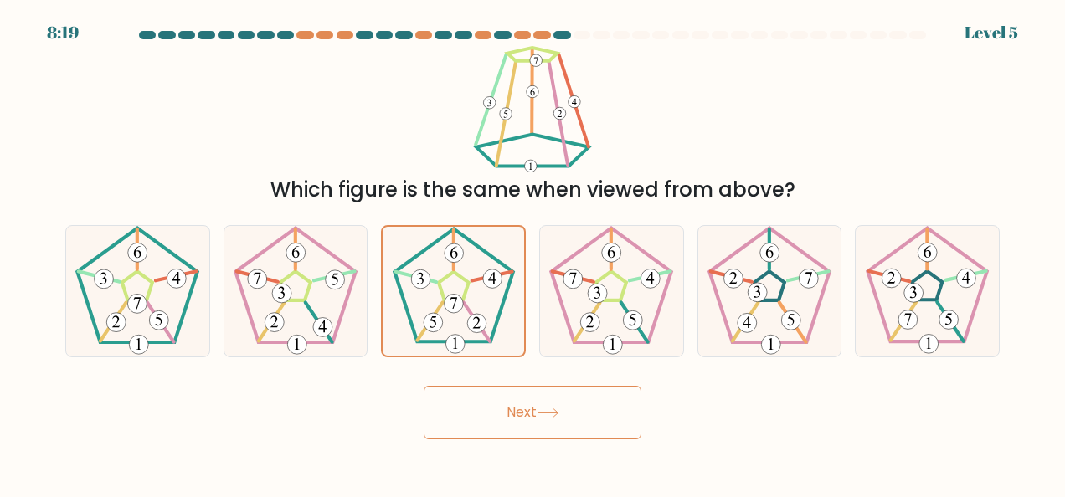
click at [571, 389] on button "Next" at bounding box center [533, 413] width 218 height 54
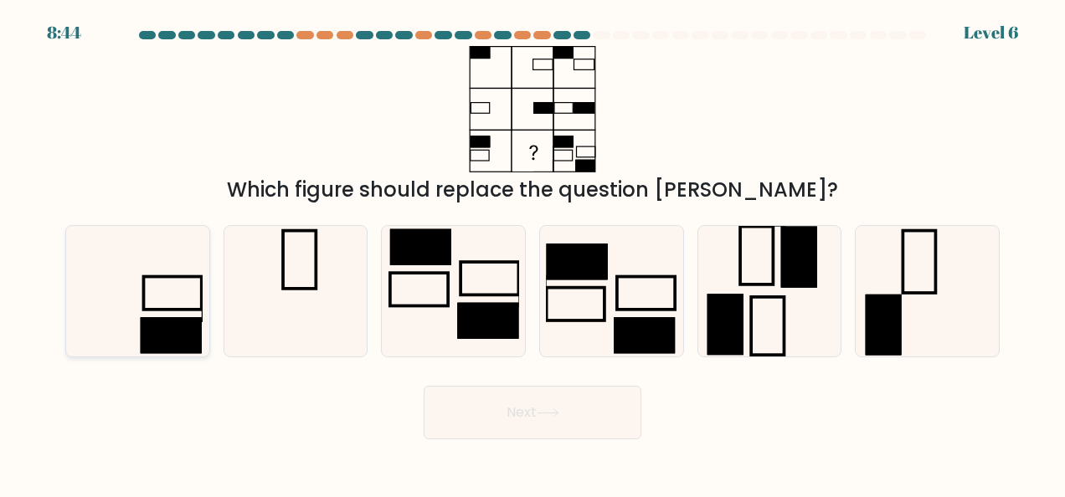
click at [127, 315] on icon at bounding box center [137, 291] width 131 height 131
click at [533, 253] on input "a." at bounding box center [533, 251] width 1 height 4
radio input "true"
click at [476, 392] on button "Next" at bounding box center [533, 413] width 218 height 54
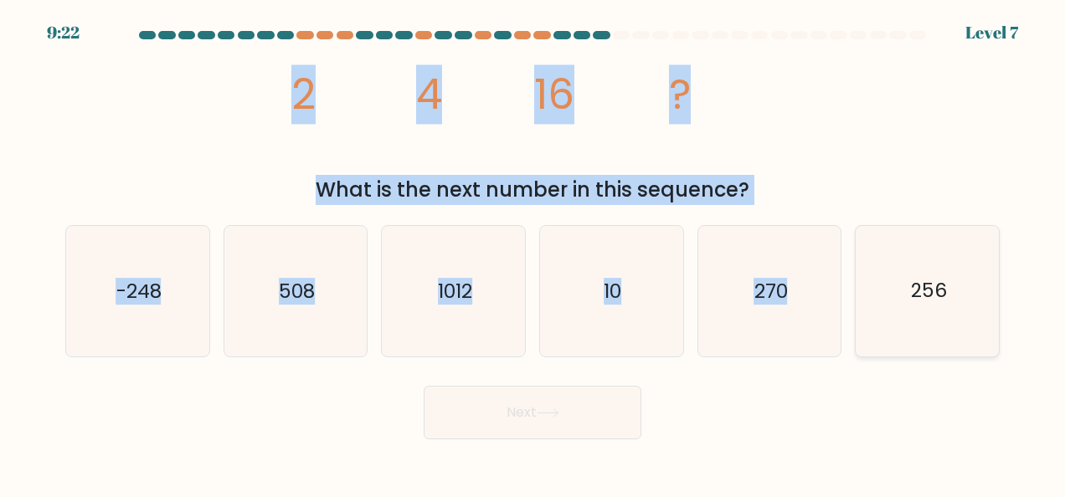
drag, startPoint x: 373, startPoint y: 127, endPoint x: 986, endPoint y: 306, distance: 638.3
click at [986, 306] on form at bounding box center [532, 235] width 1065 height 409
click at [879, 131] on div "image/svg+xml 2 4 16 ? What is the next number in this sequence?" at bounding box center [532, 125] width 955 height 159
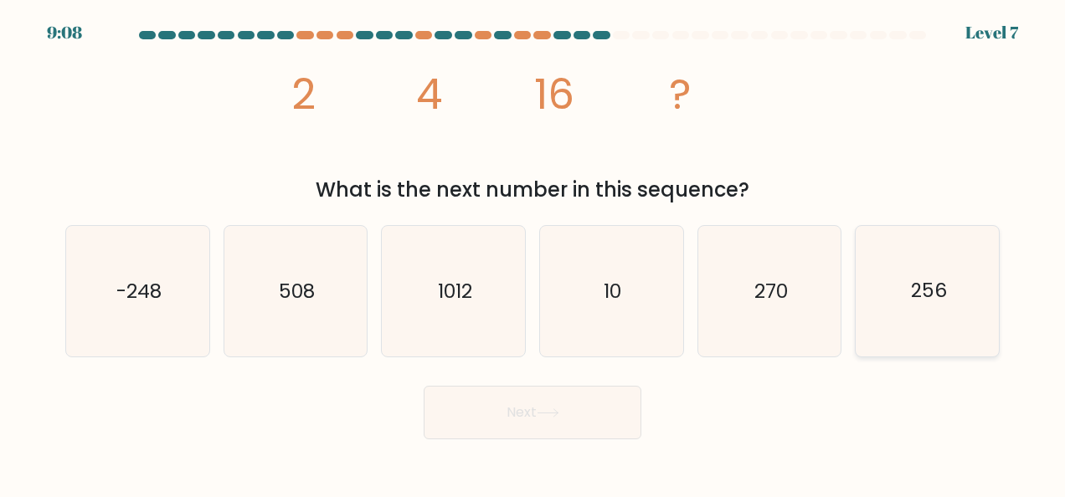
click at [911, 303] on text "256" at bounding box center [929, 291] width 36 height 27
click at [533, 253] on input "f. 256" at bounding box center [533, 251] width 1 height 4
radio input "true"
click at [556, 409] on icon at bounding box center [548, 413] width 23 height 9
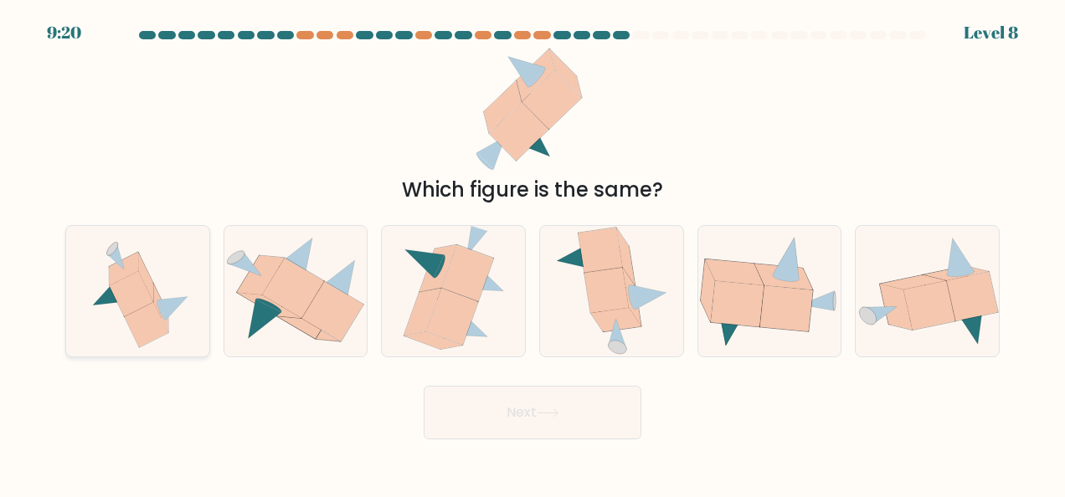
click at [138, 293] on icon at bounding box center [132, 293] width 44 height 45
click at [533, 253] on input "a." at bounding box center [533, 251] width 1 height 4
radio input "true"
click at [557, 414] on icon at bounding box center [548, 413] width 23 height 9
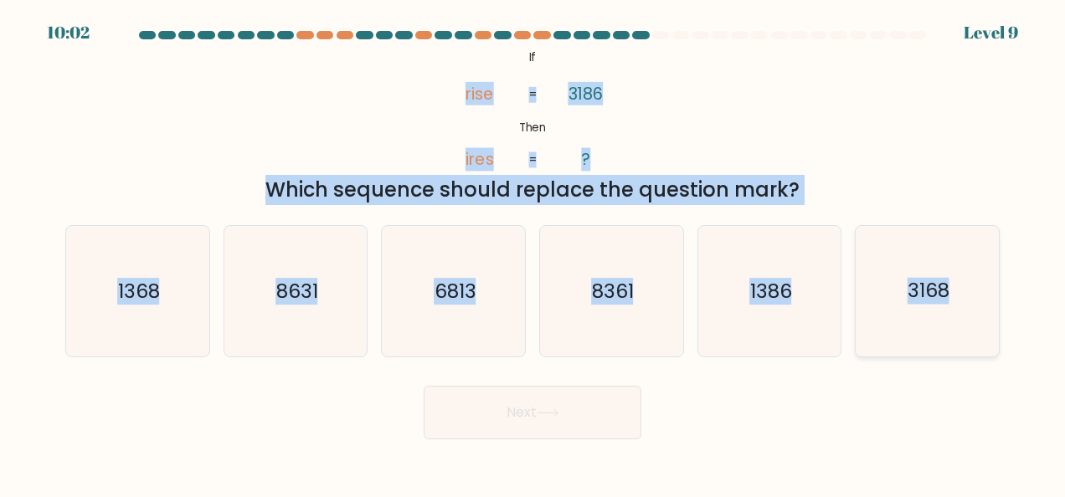
drag, startPoint x: 451, startPoint y: 69, endPoint x: 997, endPoint y: 320, distance: 600.9
click at [997, 320] on form "If ?" at bounding box center [532, 235] width 1065 height 409
click at [340, 308] on icon "8631" at bounding box center [295, 291] width 131 height 131
click at [533, 253] on input "b. 8631" at bounding box center [533, 251] width 1 height 4
radio input "true"
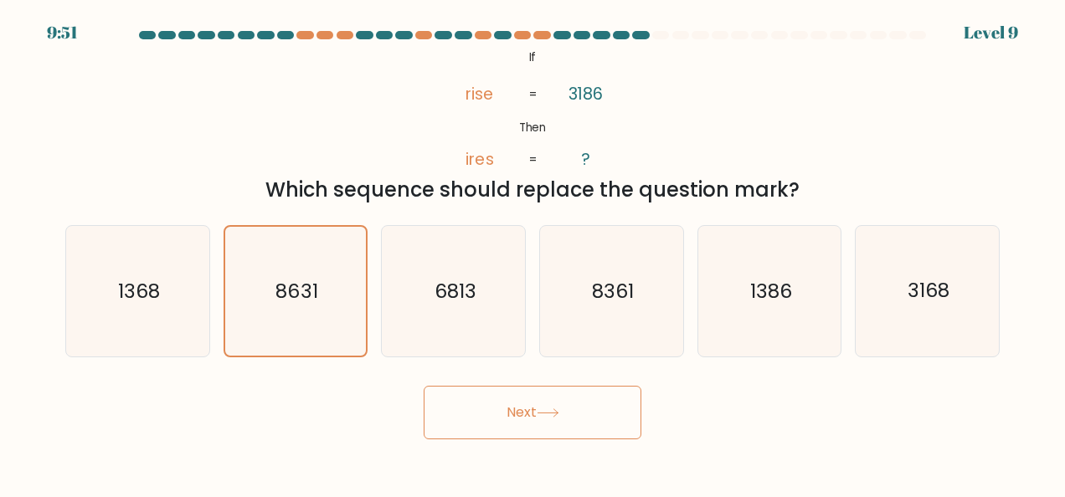
click at [524, 425] on button "Next" at bounding box center [533, 413] width 218 height 54
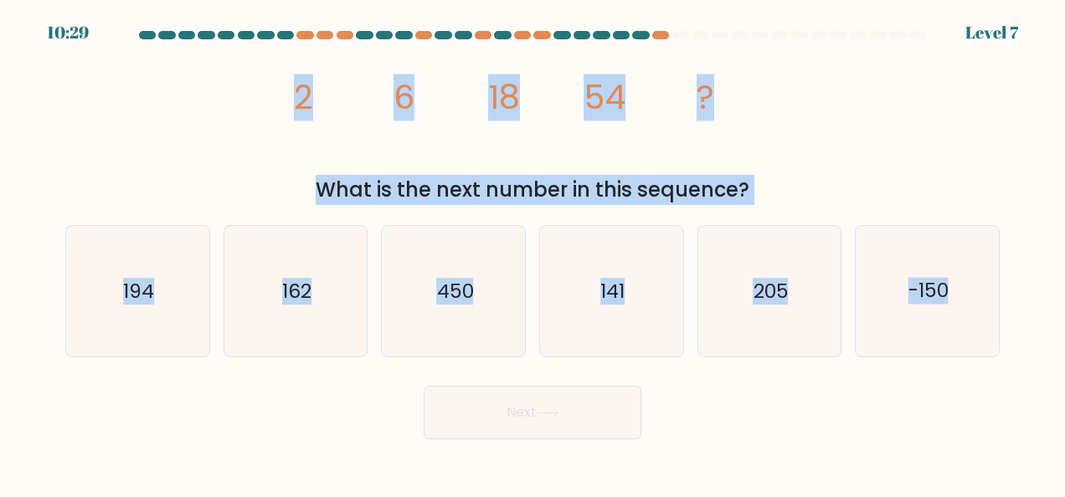
drag, startPoint x: 265, startPoint y: 82, endPoint x: 1002, endPoint y: 330, distance: 777.4
click at [1002, 330] on form at bounding box center [532, 235] width 1065 height 409
click at [311, 289] on text "162" at bounding box center [296, 291] width 29 height 27
click at [533, 253] on input "b. 162" at bounding box center [533, 251] width 1 height 4
radio input "true"
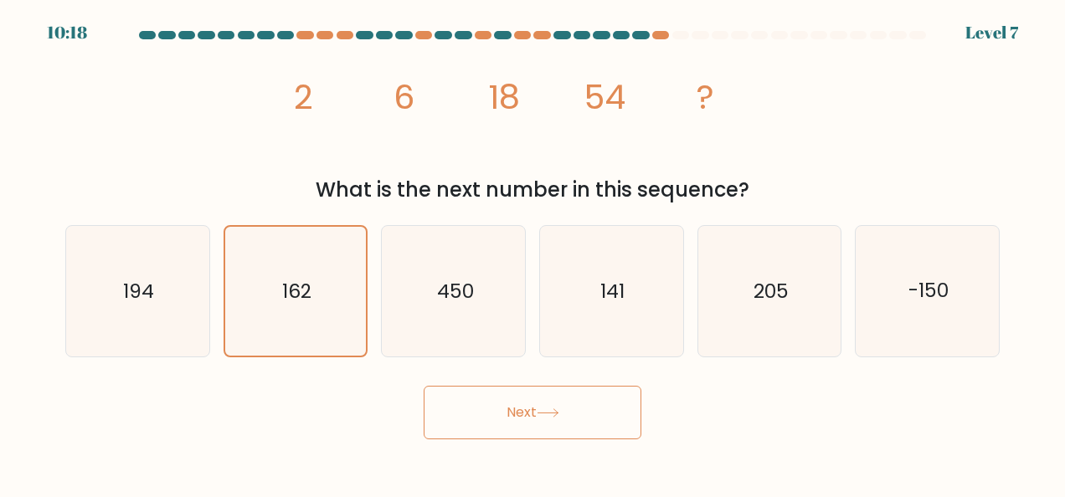
click at [533, 420] on button "Next" at bounding box center [533, 413] width 218 height 54
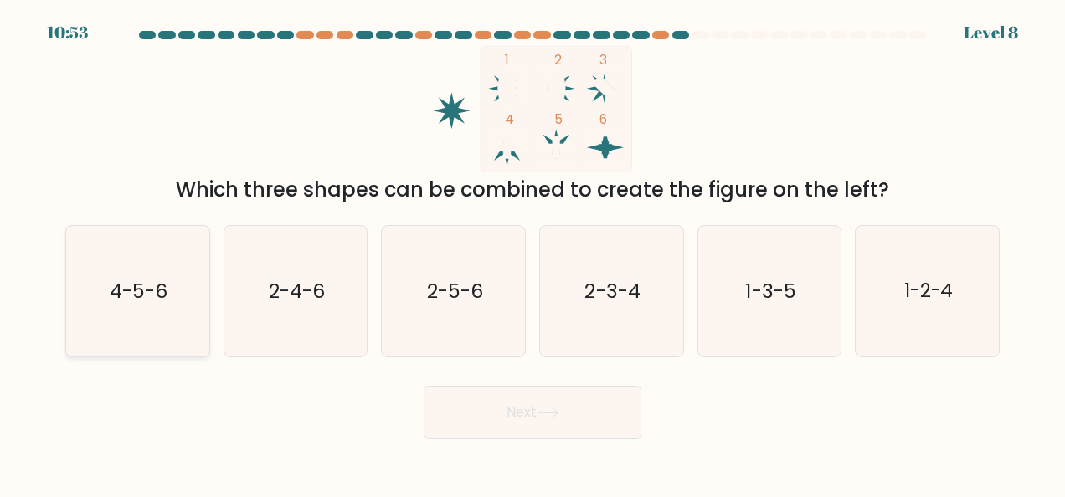
click at [172, 301] on icon "4-5-6" at bounding box center [137, 291] width 131 height 131
click at [533, 253] on input "a. 4-5-6" at bounding box center [533, 251] width 1 height 4
radio input "true"
click at [583, 419] on button "Next" at bounding box center [533, 413] width 218 height 54
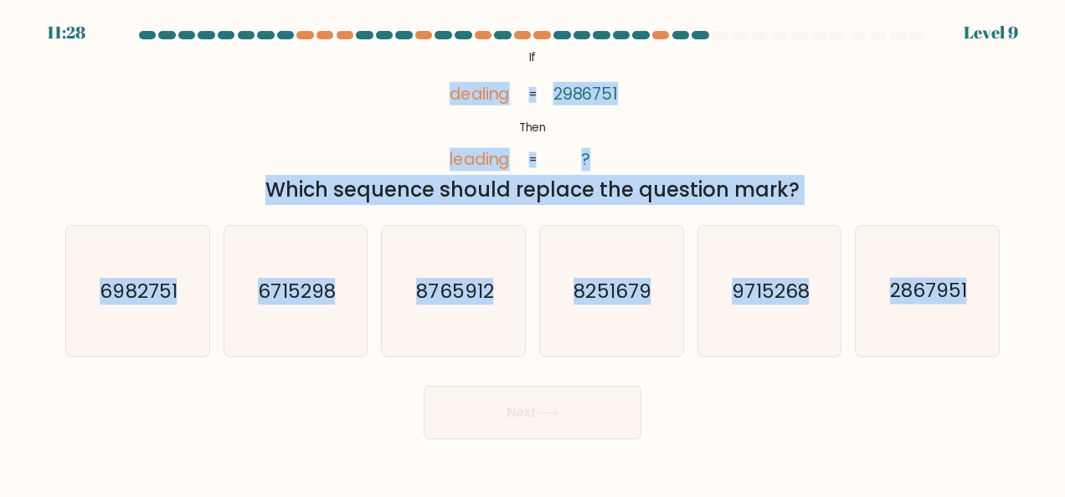
drag, startPoint x: 433, startPoint y: 69, endPoint x: 1023, endPoint y: 318, distance: 640.5
click at [1023, 318] on form "If ?" at bounding box center [532, 235] width 1065 height 409
click at [152, 311] on icon "6982751" at bounding box center [137, 291] width 131 height 131
click at [533, 253] on input "a. 6982751" at bounding box center [533, 251] width 1 height 4
radio input "true"
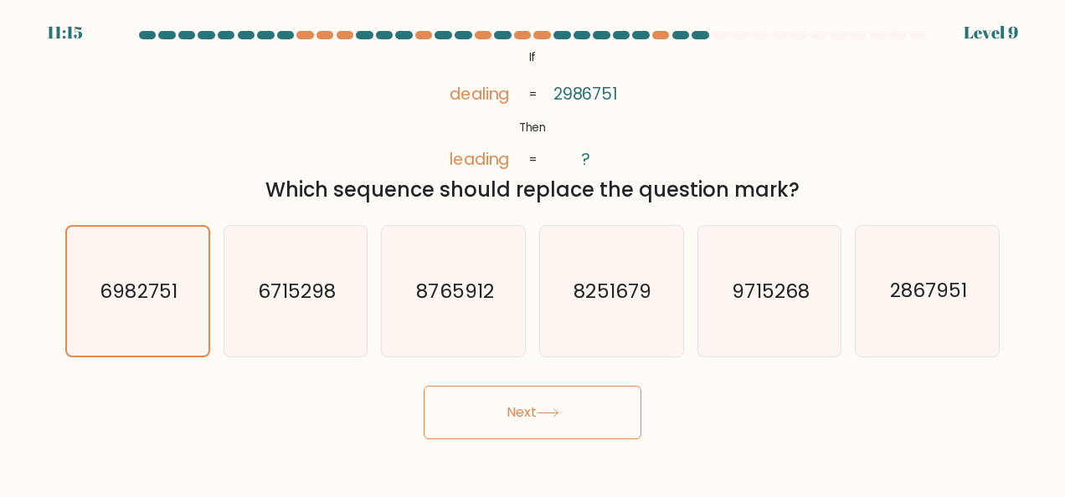
click at [516, 416] on button "Next" at bounding box center [533, 413] width 218 height 54
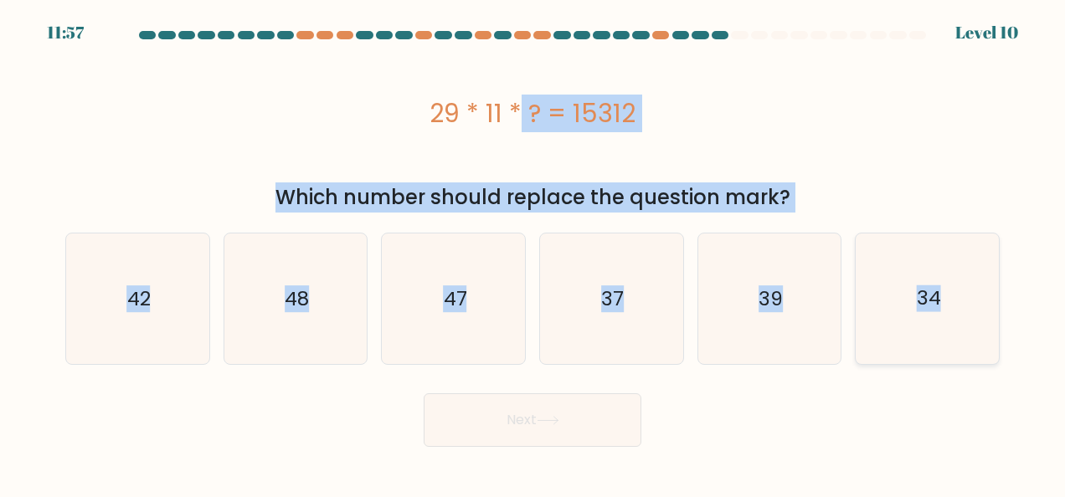
drag, startPoint x: 517, startPoint y: 124, endPoint x: 986, endPoint y: 325, distance: 510.1
click at [986, 325] on form "a." at bounding box center [532, 239] width 1065 height 416
click at [322, 291] on icon "48" at bounding box center [295, 299] width 131 height 131
click at [533, 253] on input "b. 48" at bounding box center [533, 251] width 1 height 4
radio input "true"
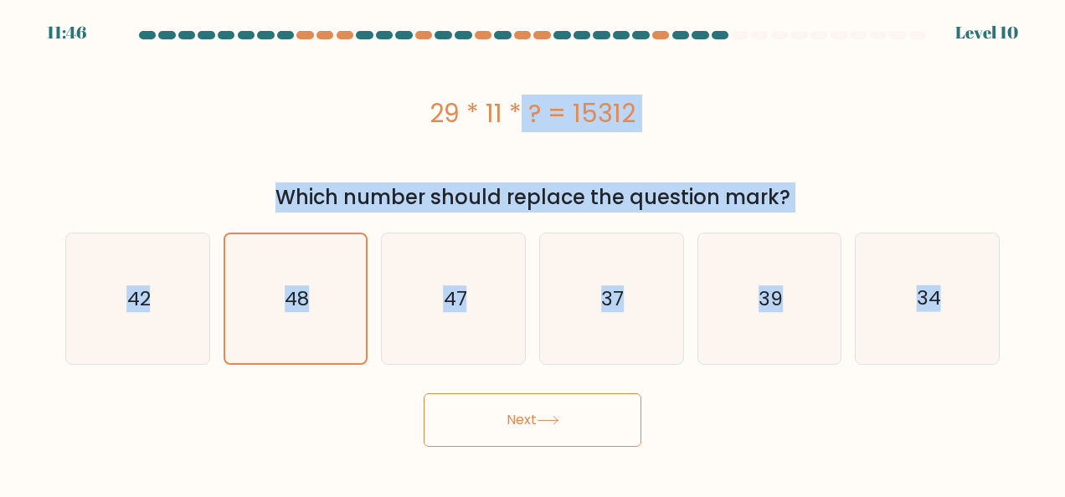
click at [497, 402] on button "Next" at bounding box center [533, 421] width 218 height 54
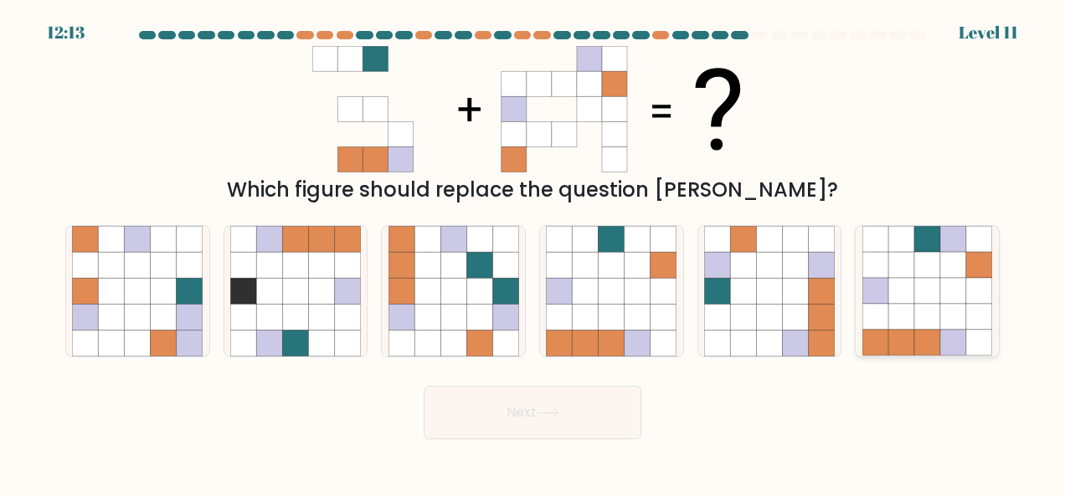
click at [876, 281] on icon at bounding box center [875, 291] width 26 height 26
click at [533, 253] on input "f." at bounding box center [533, 251] width 1 height 4
radio input "true"
click at [566, 410] on button "Next" at bounding box center [533, 413] width 218 height 54
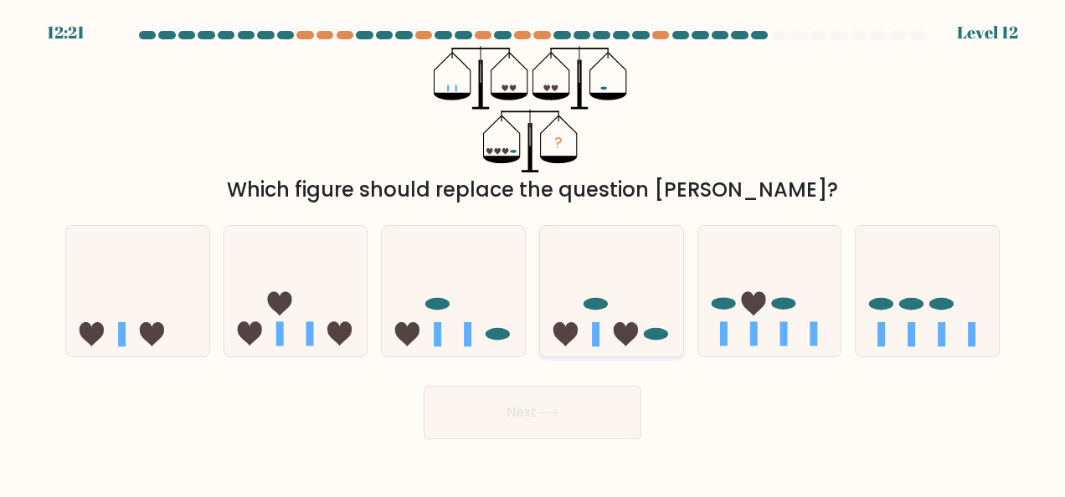
click at [598, 337] on rect at bounding box center [596, 334] width 8 height 24
click at [533, 253] on input "d." at bounding box center [533, 251] width 1 height 4
radio input "true"
click at [573, 412] on button "Next" at bounding box center [533, 413] width 218 height 54
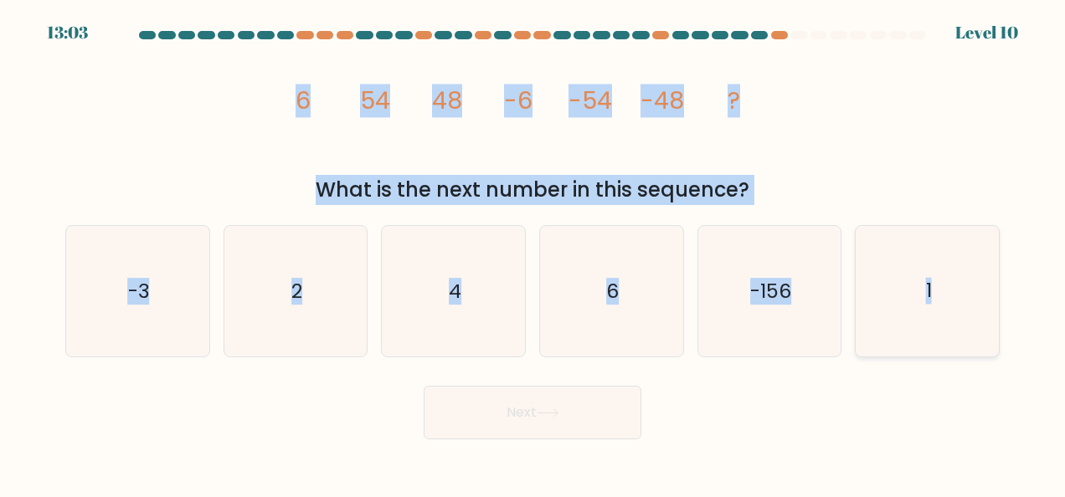
drag, startPoint x: 270, startPoint y: 95, endPoint x: 996, endPoint y: 353, distance: 771.2
click at [996, 353] on form at bounding box center [532, 235] width 1065 height 409
click at [605, 291] on icon "6" at bounding box center [611, 291] width 131 height 131
click at [533, 253] on input "d. 6" at bounding box center [533, 251] width 1 height 4
radio input "true"
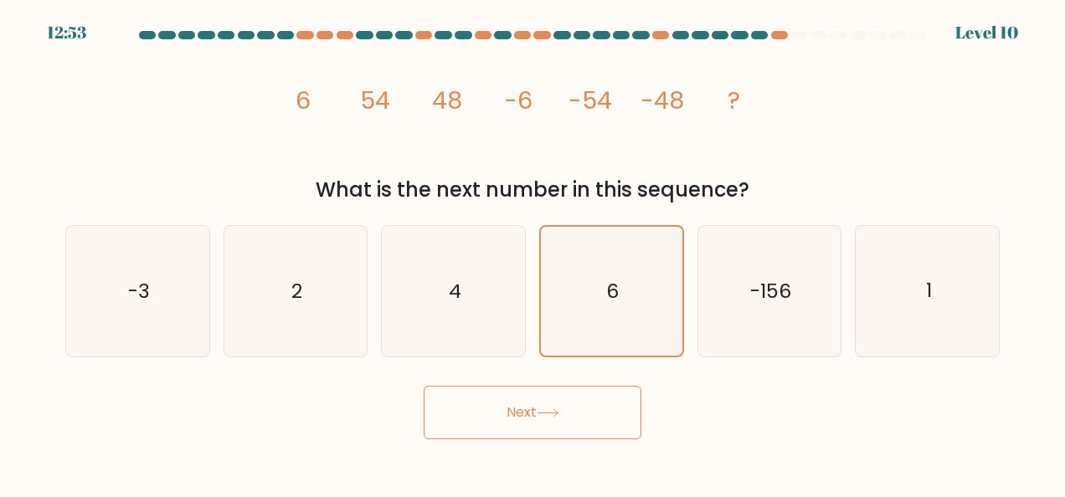
click at [526, 424] on button "Next" at bounding box center [533, 413] width 218 height 54
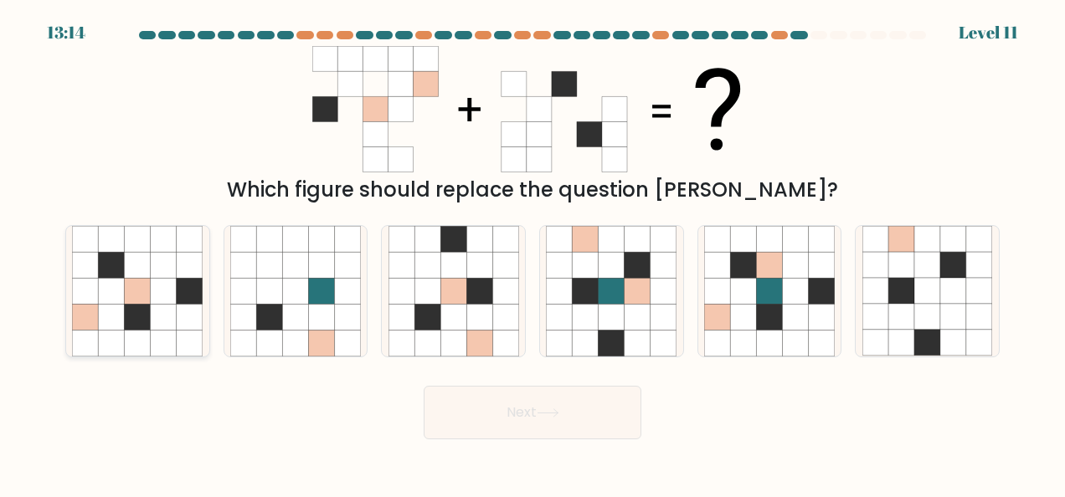
click at [100, 279] on icon at bounding box center [112, 291] width 26 height 26
click at [533, 253] on input "a." at bounding box center [533, 251] width 1 height 4
radio input "true"
click at [543, 404] on button "Next" at bounding box center [533, 413] width 218 height 54
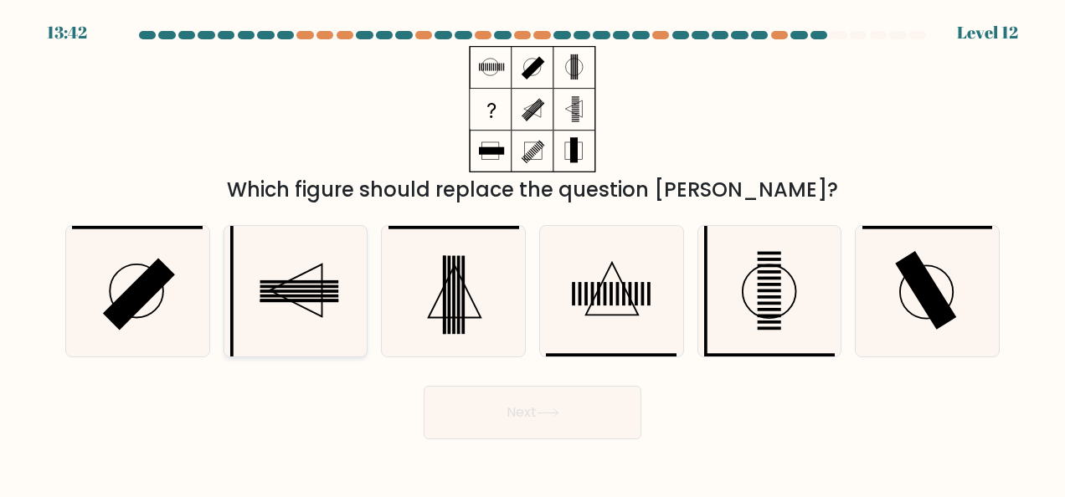
click at [256, 296] on icon at bounding box center [295, 291] width 131 height 131
click at [533, 253] on input "b." at bounding box center [533, 251] width 1 height 4
radio input "true"
click at [505, 392] on button "Next" at bounding box center [533, 413] width 218 height 54
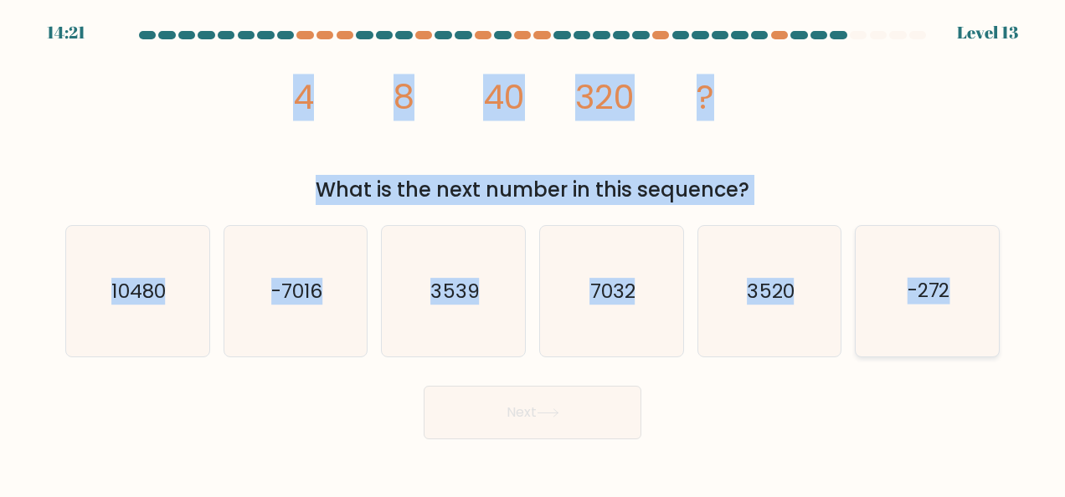
drag, startPoint x: 405, startPoint y: 129, endPoint x: 949, endPoint y: 306, distance: 572.2
click at [949, 306] on form at bounding box center [532, 235] width 1065 height 409
click at [750, 298] on text "3520" at bounding box center [771, 291] width 47 height 27
click at [533, 253] on input "e. 3520" at bounding box center [533, 251] width 1 height 4
radio input "true"
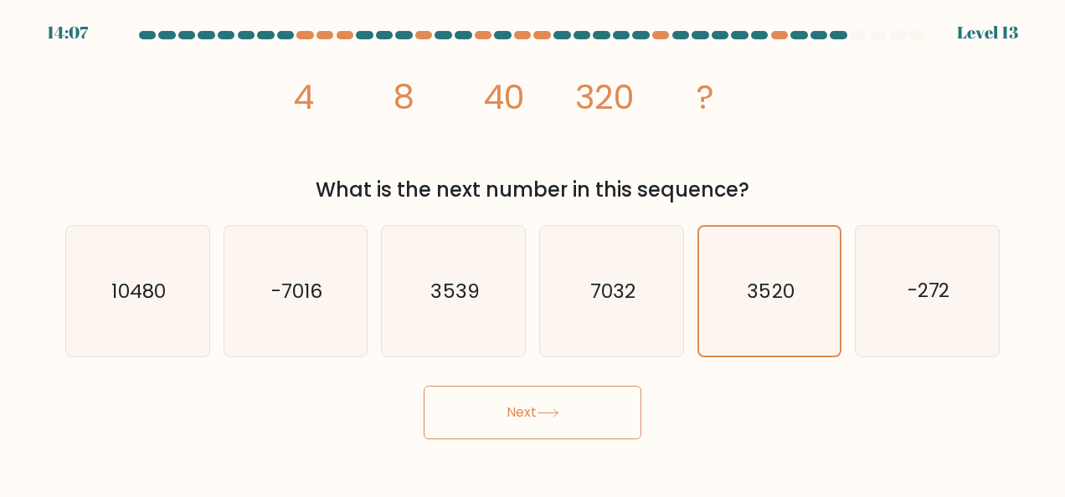
click at [539, 399] on button "Next" at bounding box center [533, 413] width 218 height 54
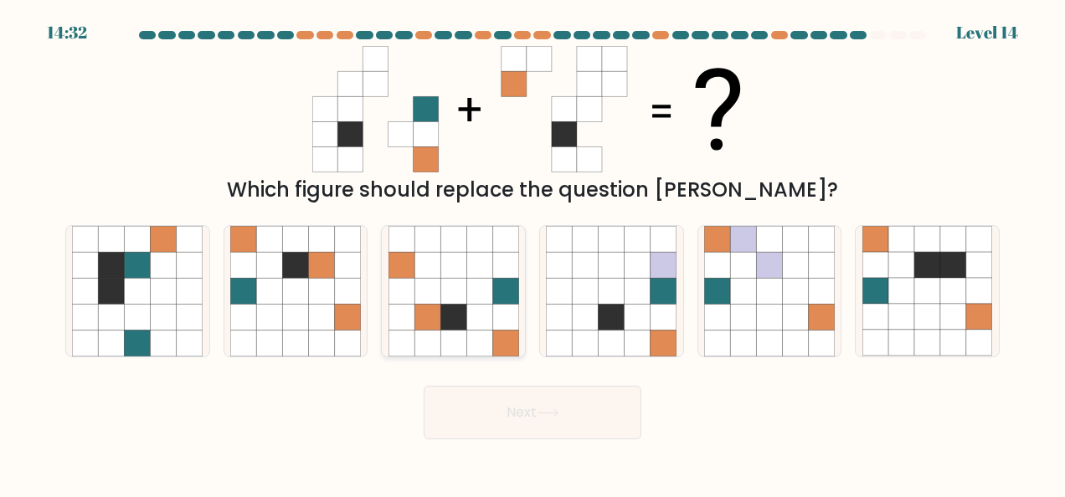
click at [476, 291] on icon at bounding box center [479, 291] width 26 height 26
click at [533, 253] on input "c." at bounding box center [533, 251] width 1 height 4
radio input "true"
click at [552, 419] on button "Next" at bounding box center [533, 413] width 218 height 54
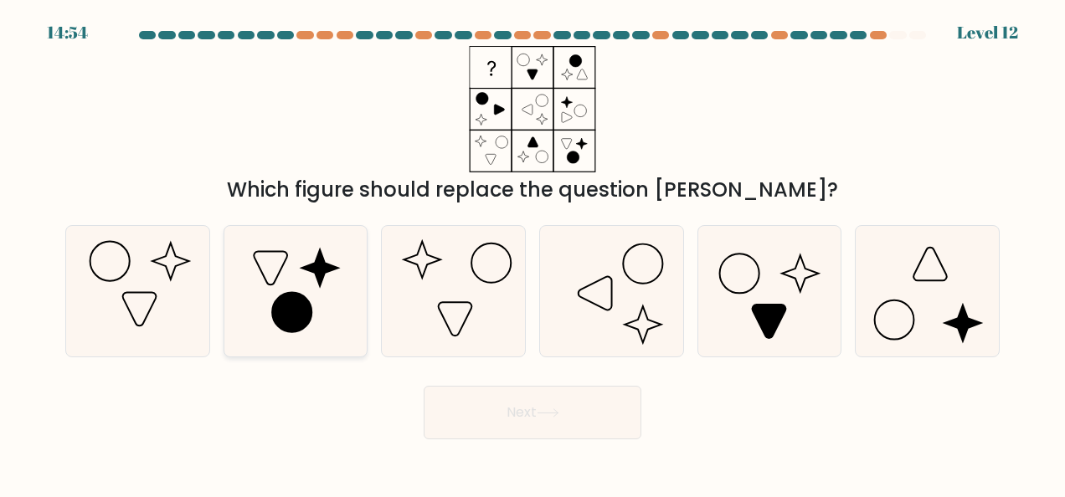
click at [308, 249] on icon at bounding box center [295, 291] width 131 height 131
click at [533, 249] on input "b." at bounding box center [533, 251] width 1 height 4
radio input "true"
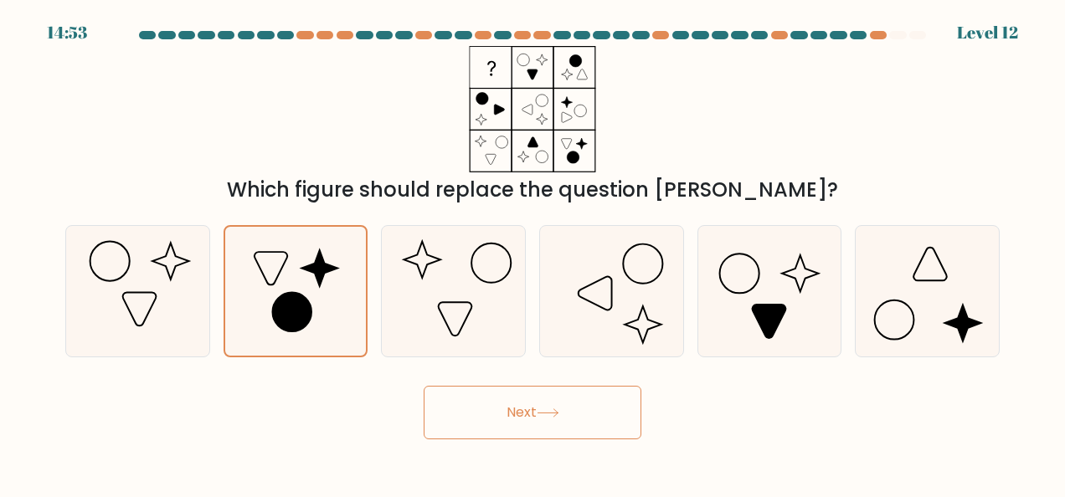
click at [498, 409] on button "Next" at bounding box center [533, 413] width 218 height 54
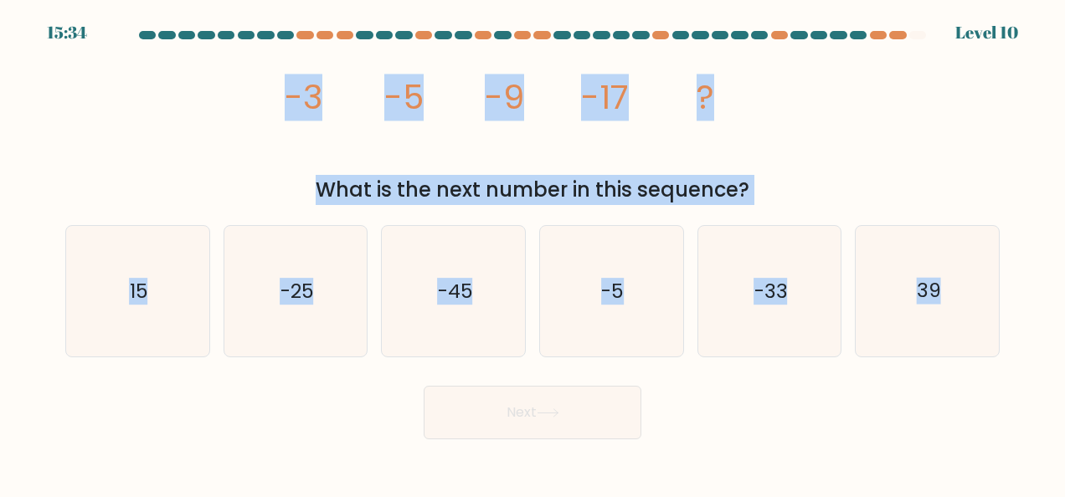
drag, startPoint x: 282, startPoint y: 82, endPoint x: 1020, endPoint y: 343, distance: 782.5
click at [1020, 343] on form at bounding box center [532, 235] width 1065 height 409
click at [762, 296] on text "-33" at bounding box center [770, 291] width 33 height 27
click at [533, 253] on input "e. -33" at bounding box center [533, 251] width 1 height 4
radio input "true"
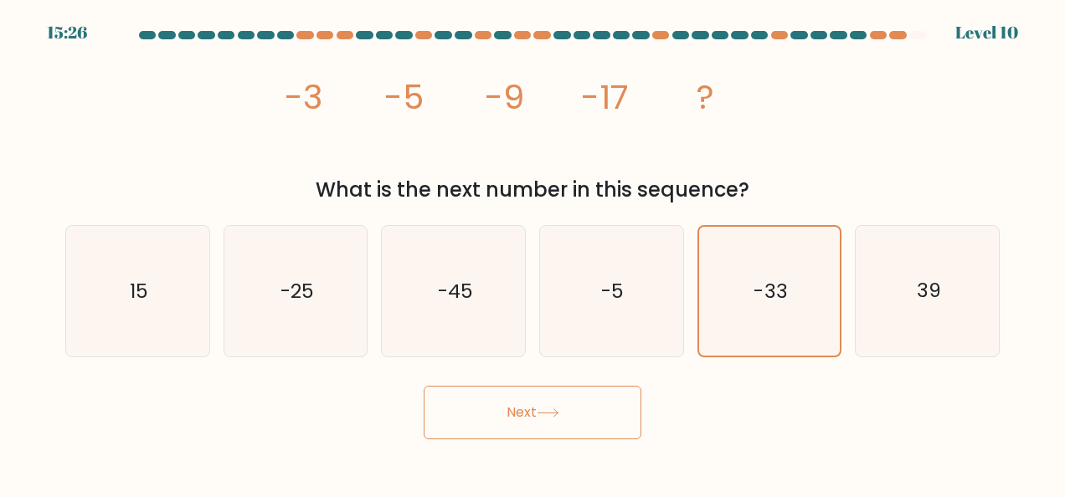
click at [553, 402] on button "Next" at bounding box center [533, 413] width 218 height 54
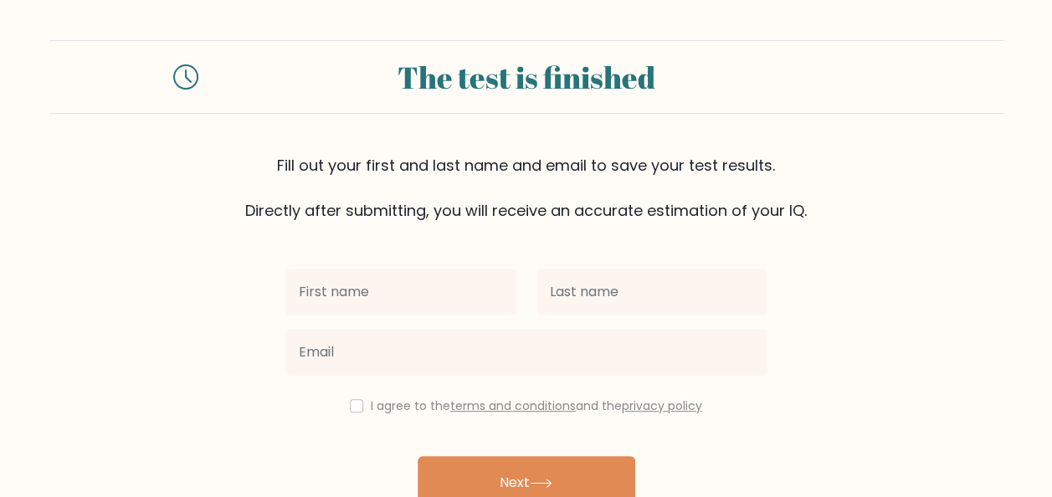
click at [496, 291] on input "text" at bounding box center [401, 292] width 231 height 47
type input "j"
type input "JORENE BOY"
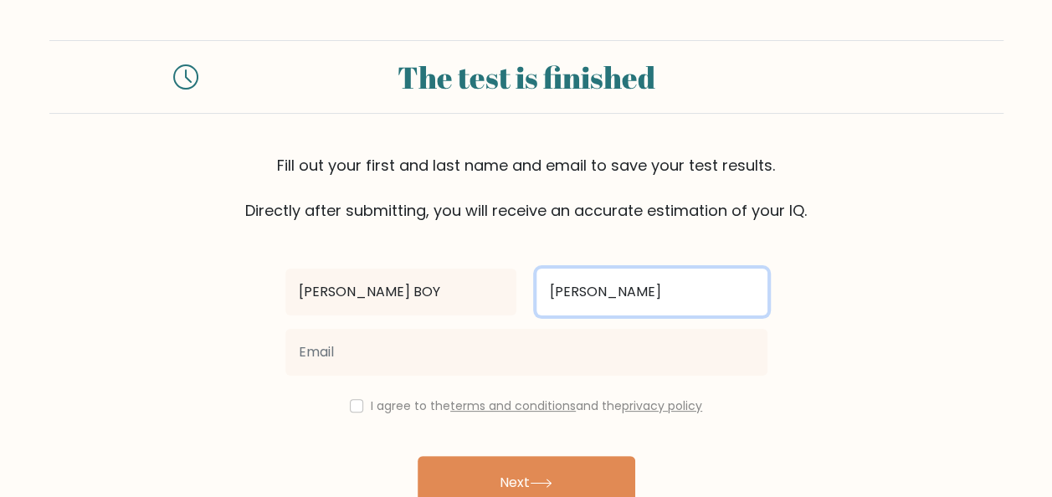
type input "RAMIREZ"
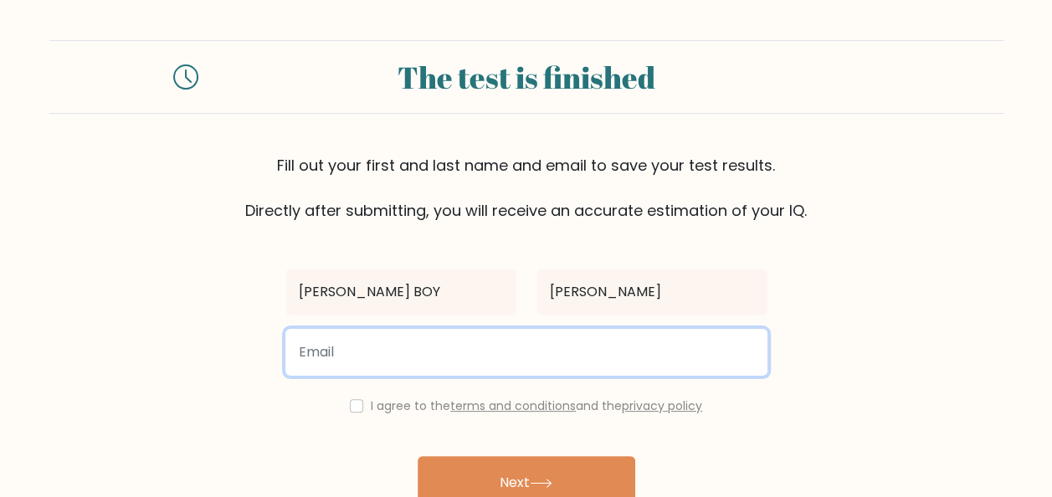
click at [512, 357] on input "email" at bounding box center [527, 352] width 482 height 47
type input "itsmejboy@gmail.com"
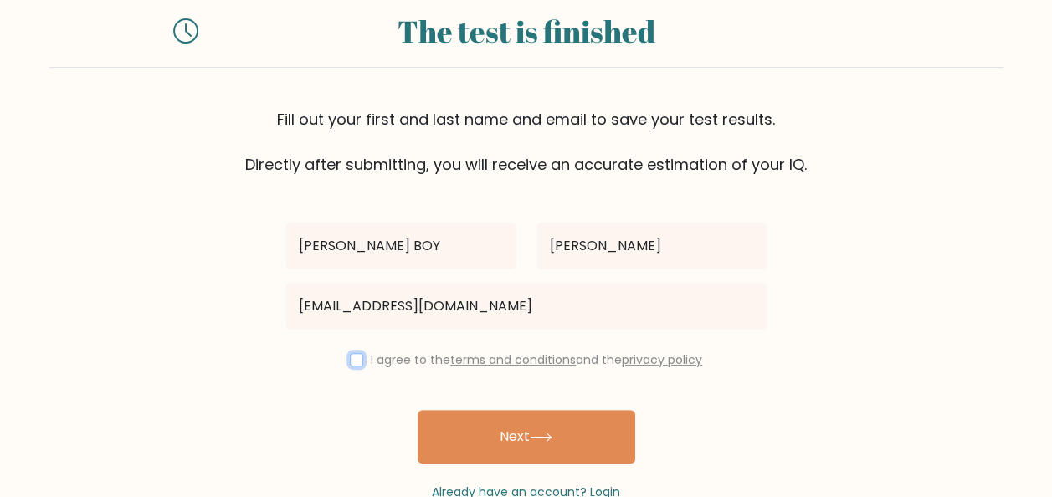
scroll to position [84, 0]
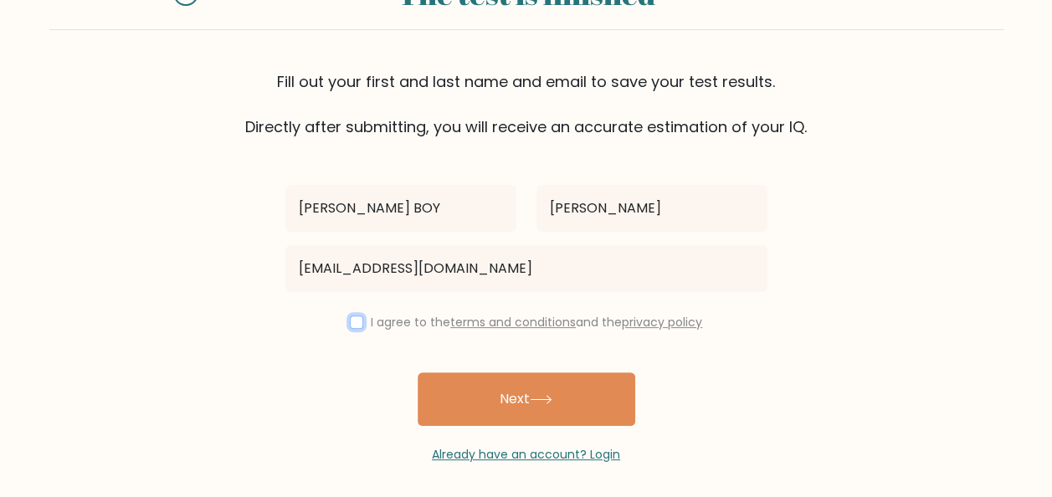
click at [353, 323] on input "checkbox" at bounding box center [356, 322] width 13 height 13
checkbox input "true"
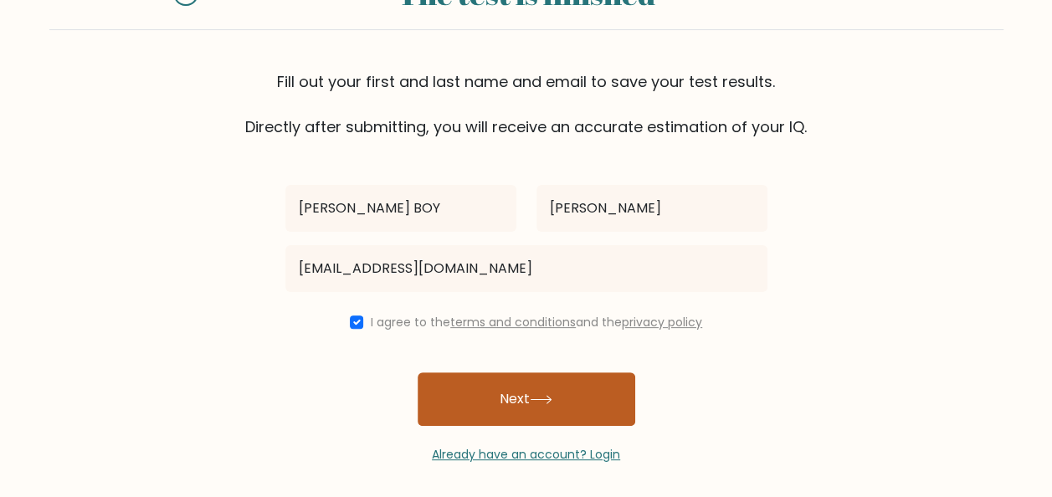
click at [522, 412] on button "Next" at bounding box center [527, 400] width 218 height 54
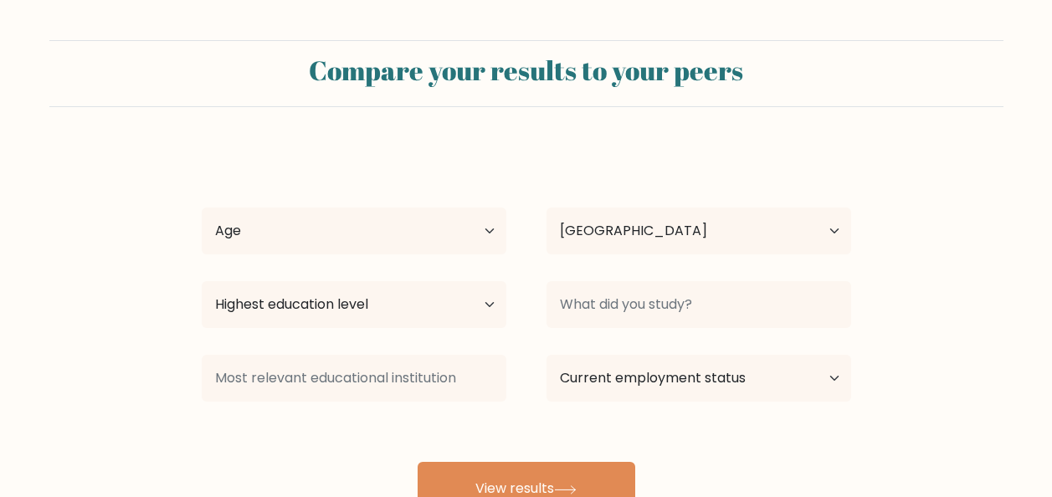
select select "PH"
click at [489, 234] on select "Age Under 18 years old 18-24 years old 25-34 years old 35-44 years old 45-54 ye…" at bounding box center [354, 231] width 305 height 47
select select "25_34"
click at [202, 208] on select "Age Under 18 years old 18-24 years old 25-34 years old 35-44 years old 45-54 ye…" at bounding box center [354, 231] width 305 height 47
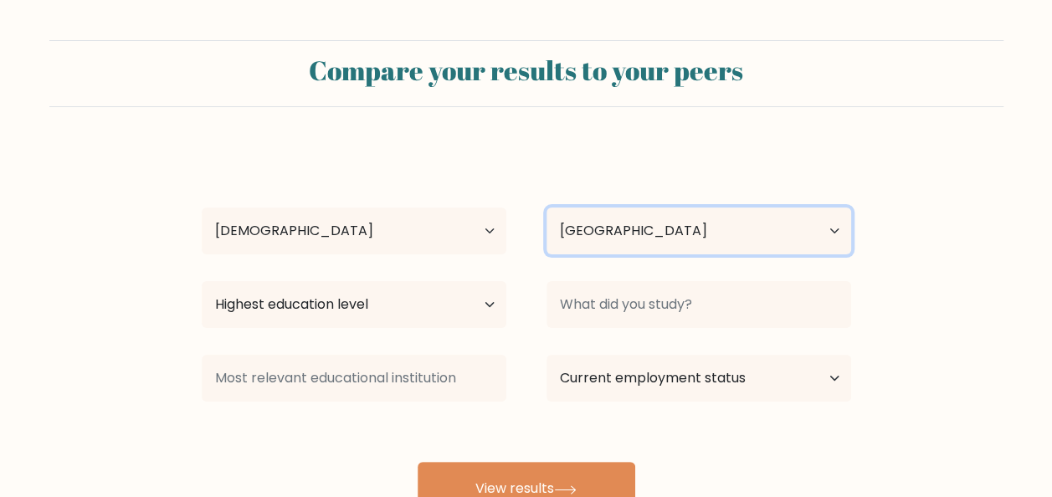
click at [672, 239] on select "Country Afghanistan Albania Algeria American Samoa Andorra Angola Anguilla Anta…" at bounding box center [699, 231] width 305 height 47
click at [547, 208] on select "Country Afghanistan Albania Algeria American Samoa Andorra Angola Anguilla Anta…" at bounding box center [699, 231] width 305 height 47
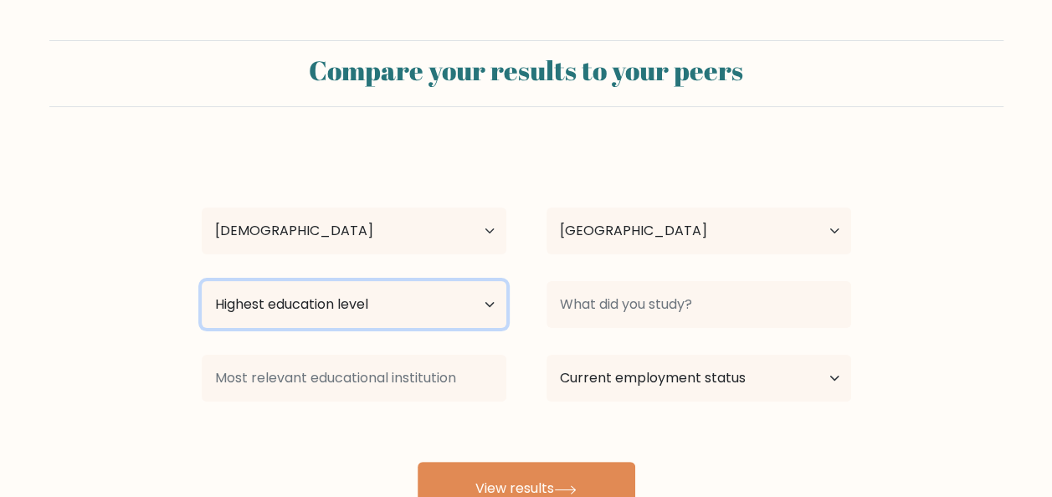
click at [483, 300] on select "Highest education level No schooling Primary Lower Secondary Upper Secondary Oc…" at bounding box center [354, 304] width 305 height 47
select select "bachelors_degree"
click at [202, 281] on select "Highest education level No schooling Primary Lower Secondary Upper Secondary Oc…" at bounding box center [354, 304] width 305 height 47
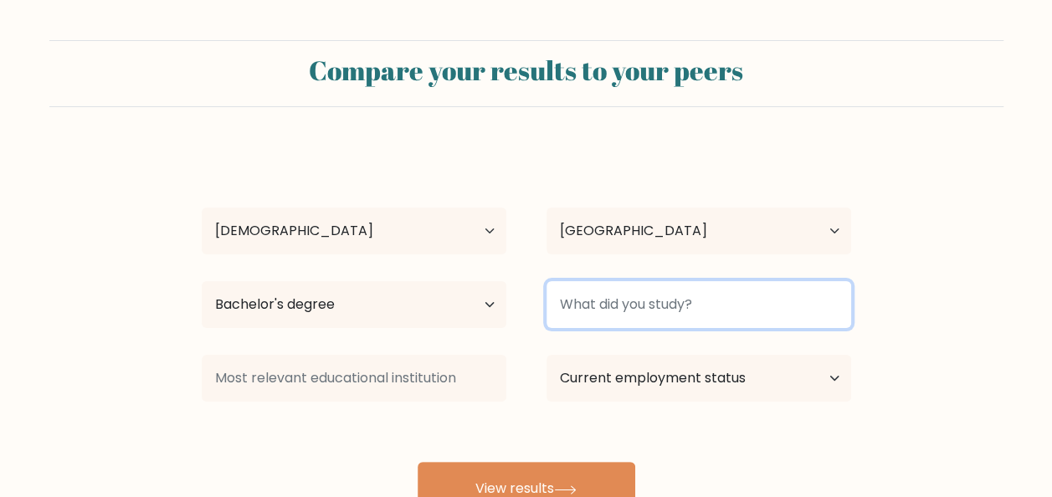
click at [758, 318] on input at bounding box center [699, 304] width 305 height 47
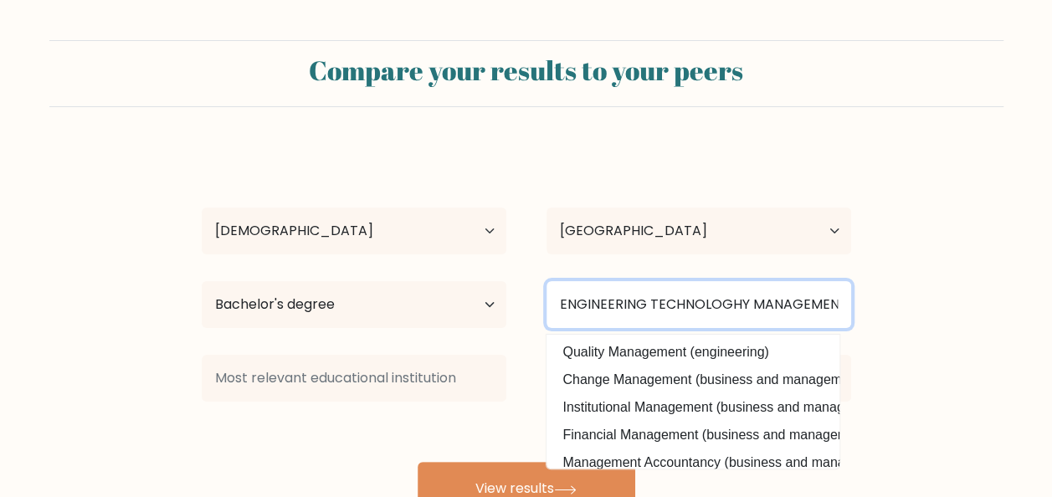
scroll to position [0, 3]
type input "ENGINEERING TECHNOLOGHY MANAGEMENT"
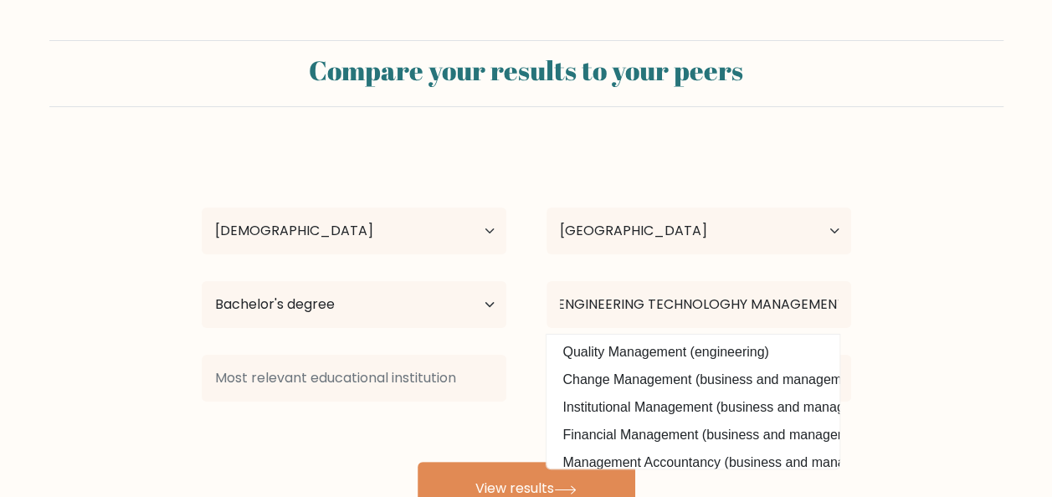
scroll to position [0, 0]
click at [976, 298] on form "Compare your results to your peers JORENE BOY RAMIREZ Age Under 18 years old 18…" at bounding box center [526, 278] width 1052 height 476
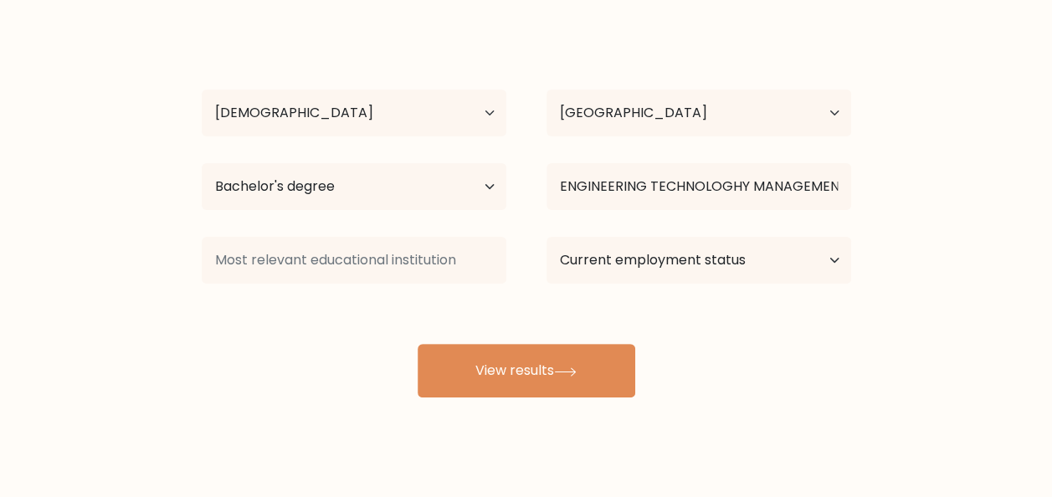
scroll to position [137, 0]
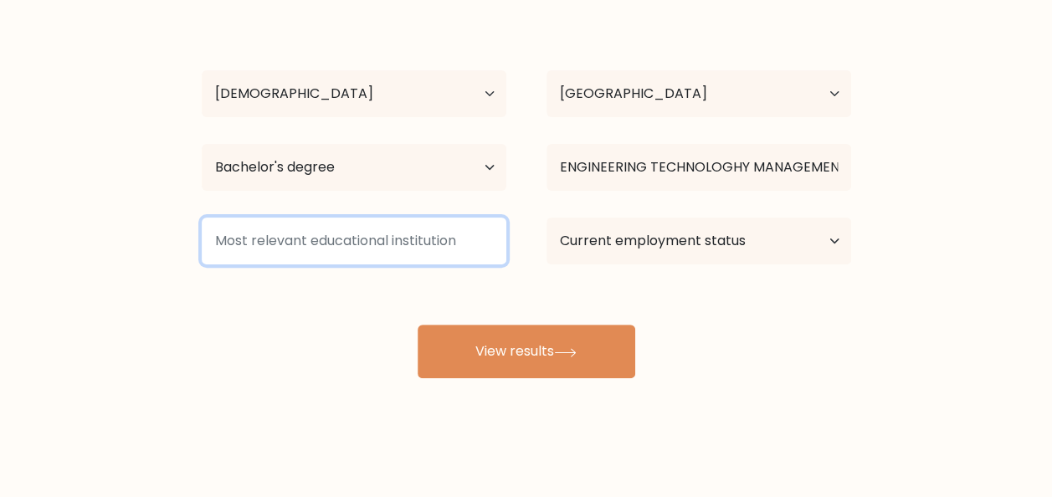
click at [452, 243] on input at bounding box center [354, 241] width 305 height 47
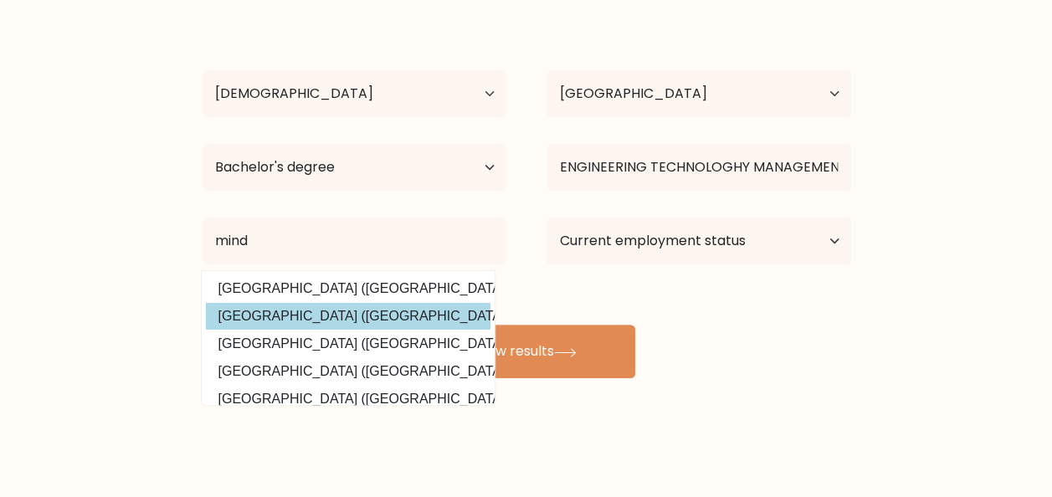
click at [405, 311] on option "Mindanao State University (Philippines)" at bounding box center [348, 316] width 285 height 27
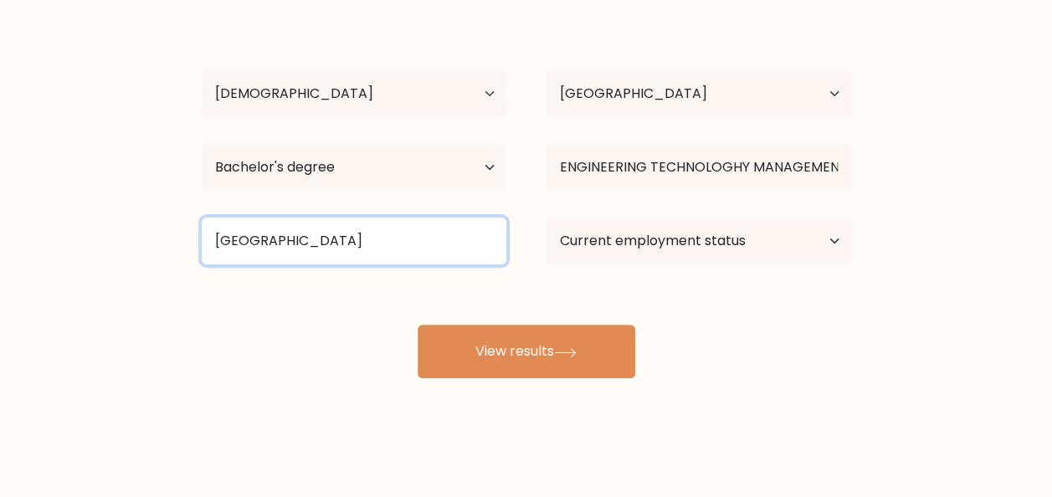
click at [409, 242] on input "Mindanao State University" at bounding box center [354, 241] width 305 height 47
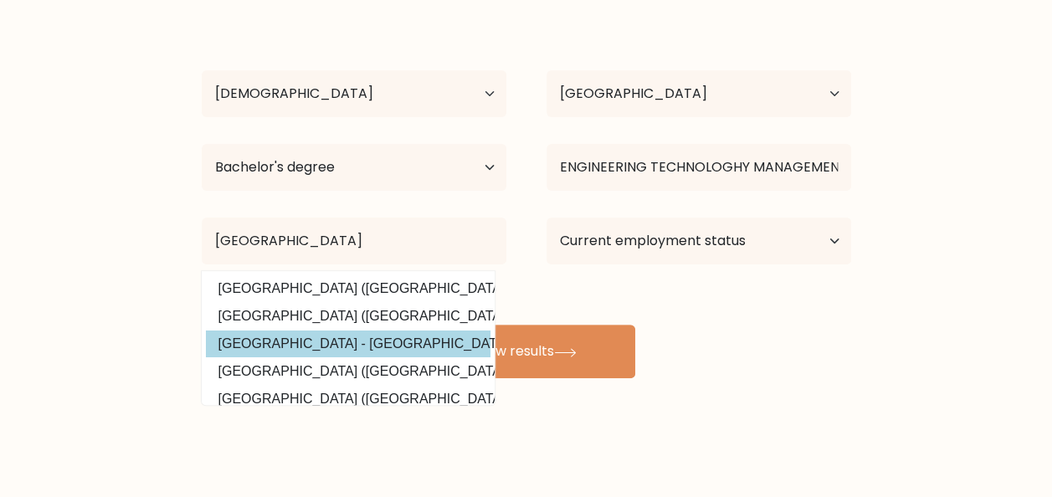
click at [445, 347] on div "JORENE BOY RAMIREZ Age Under 18 years old 18-24 years old 25-34 years old 35-44…" at bounding box center [527, 194] width 670 height 368
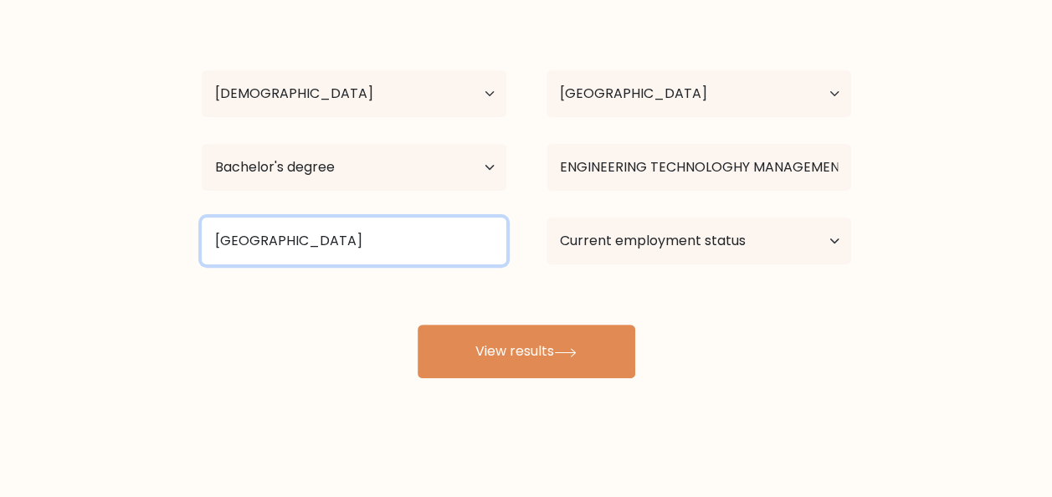
click at [430, 249] on input "Mindanao State University" at bounding box center [354, 241] width 305 height 47
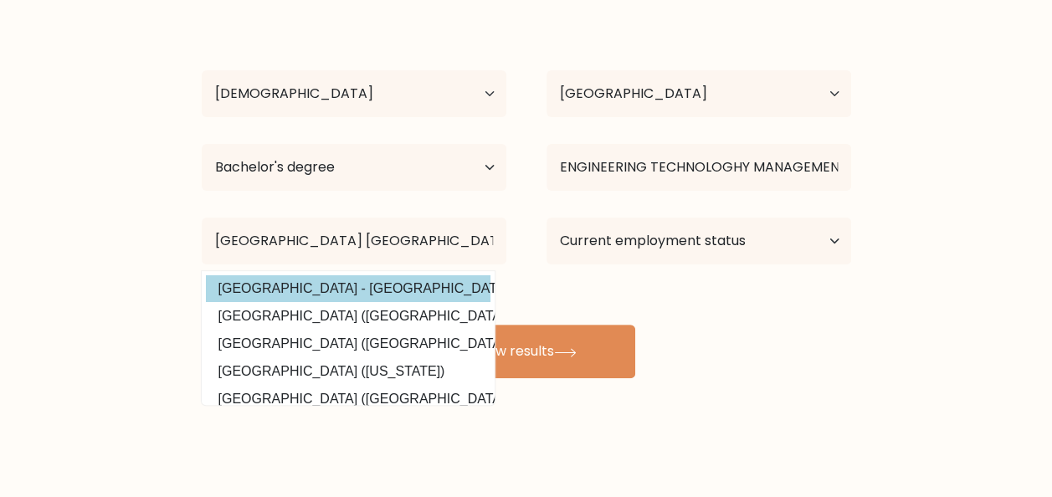
click at [357, 287] on div "JORENE BOY RAMIREZ Age Under 18 years old 18-24 years old 25-34 years old 35-44…" at bounding box center [527, 194] width 670 height 368
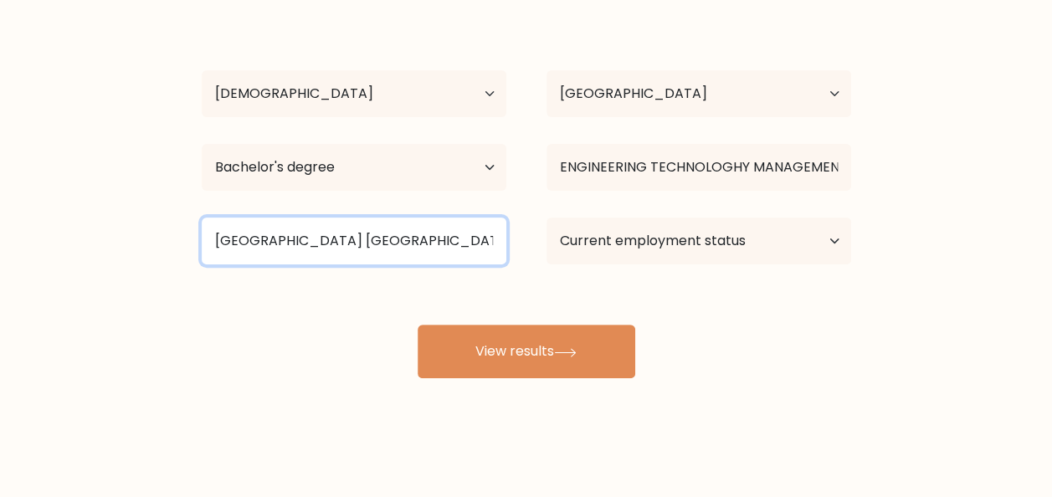
click at [422, 243] on input "Mindanao State University IL" at bounding box center [354, 241] width 305 height 47
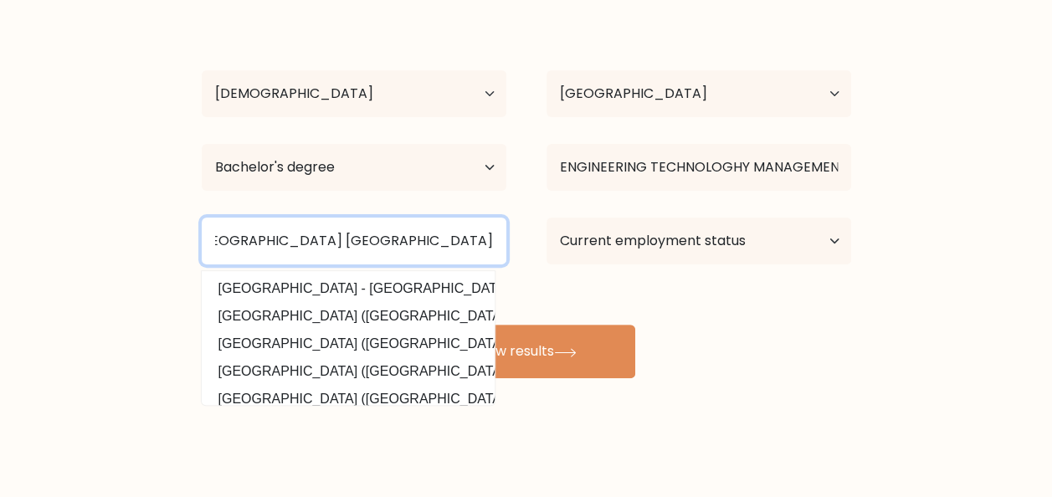
scroll to position [0, 91]
type input "Mindanao State University Iligan Institute of Technology"
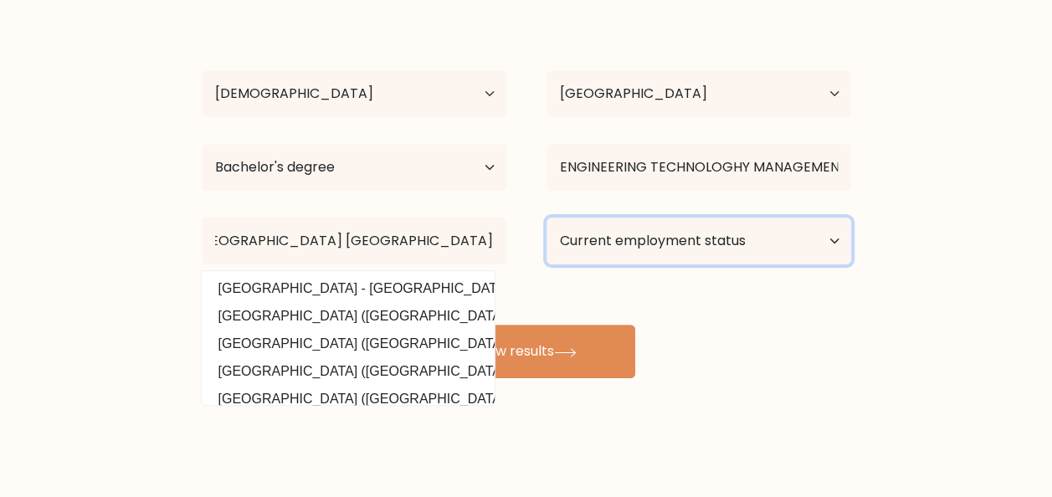
click at [726, 248] on select "Current employment status Employed Student Retired Other / prefer not to answer" at bounding box center [699, 241] width 305 height 47
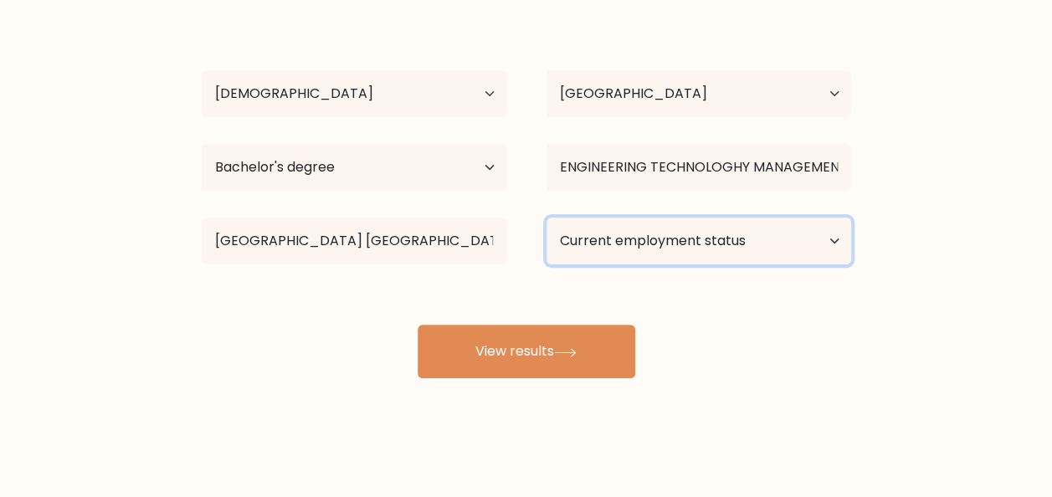
select select "other"
click at [547, 218] on select "Current employment status Employed Student Retired Other / prefer not to answer" at bounding box center [699, 241] width 305 height 47
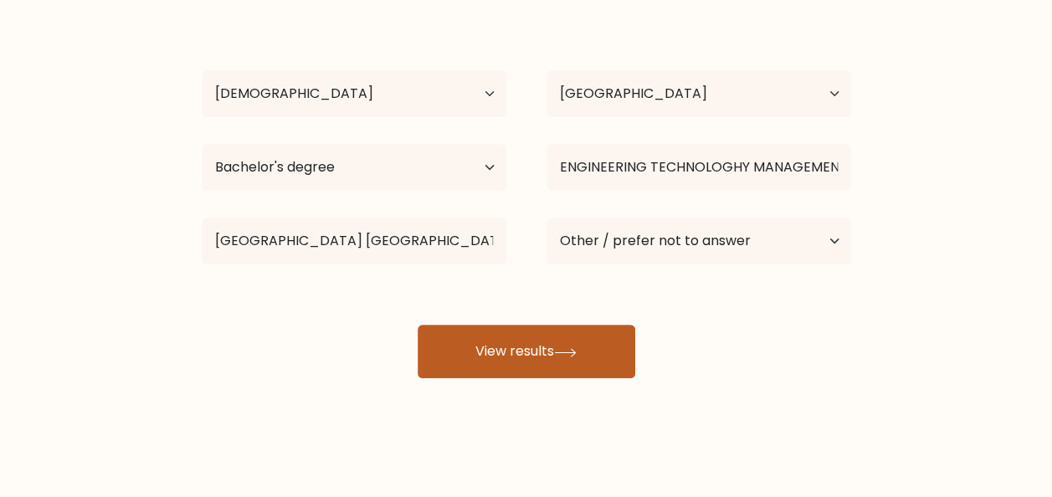
click at [557, 358] on button "View results" at bounding box center [527, 352] width 218 height 54
